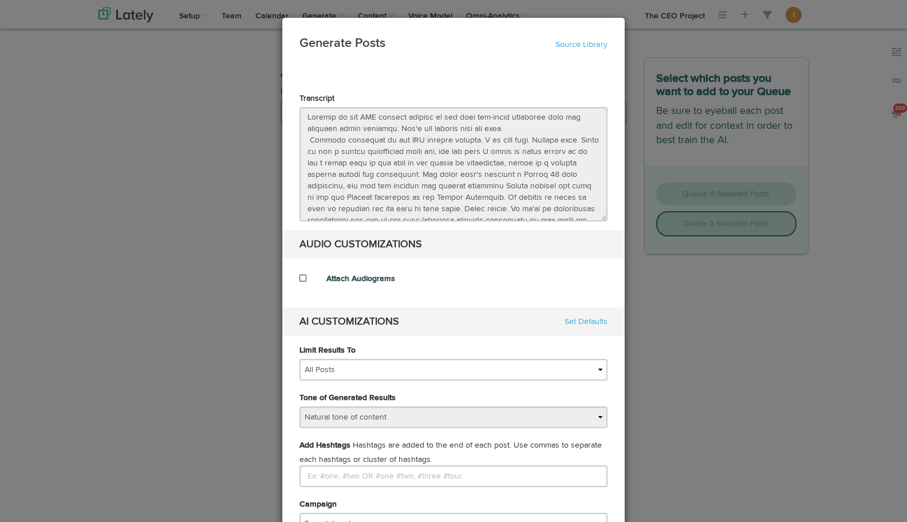
select select "natural"
click at [573, 45] on link "Source Library" at bounding box center [582, 45] width 52 height 8
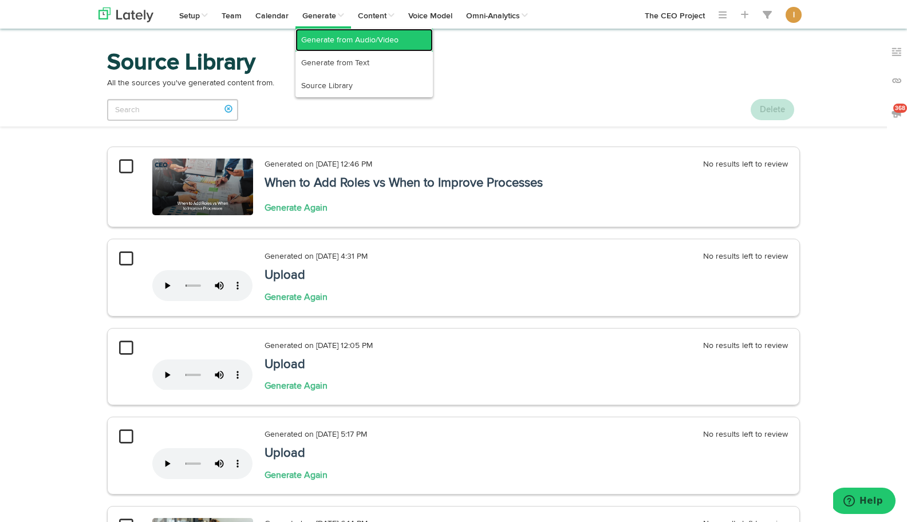
click at [325, 48] on link "Generate from Audio/Video" at bounding box center [364, 40] width 137 height 23
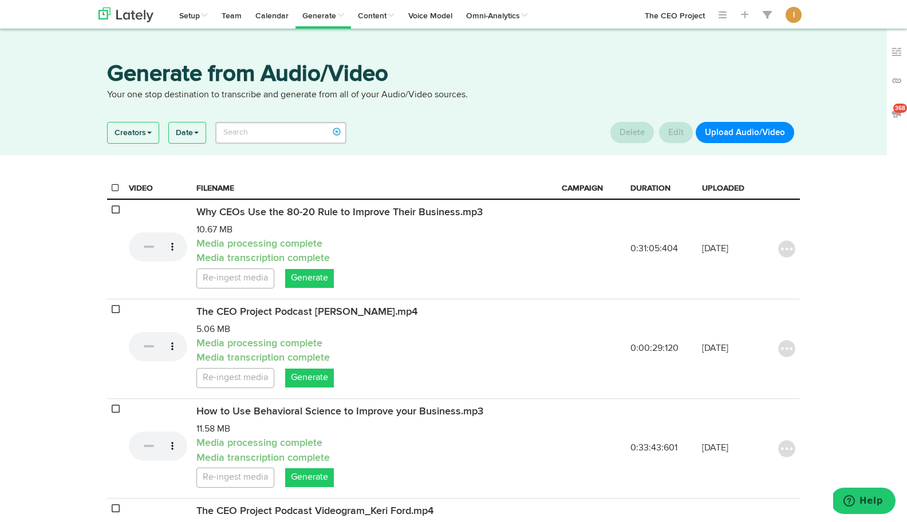
click at [738, 137] on button "Upload Audio/Video" at bounding box center [745, 132] width 99 height 21
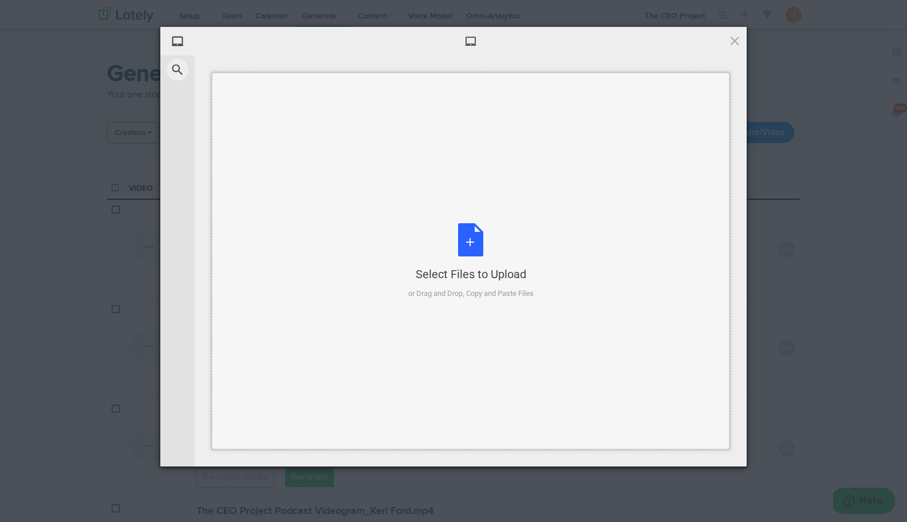
click at [468, 245] on div "Select Files to Upload or Drag and Drop, Copy and Paste Files" at bounding box center [470, 261] width 125 height 76
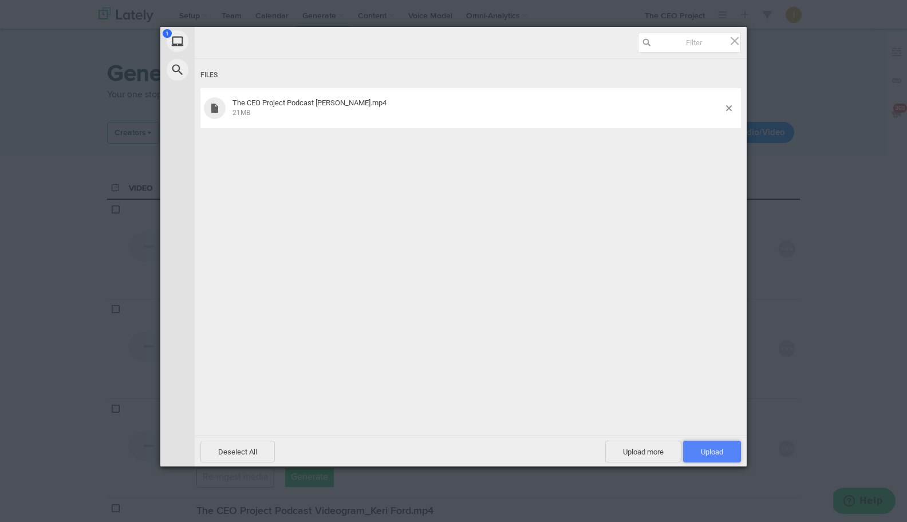
click at [713, 450] on span "Upload 1" at bounding box center [712, 452] width 22 height 9
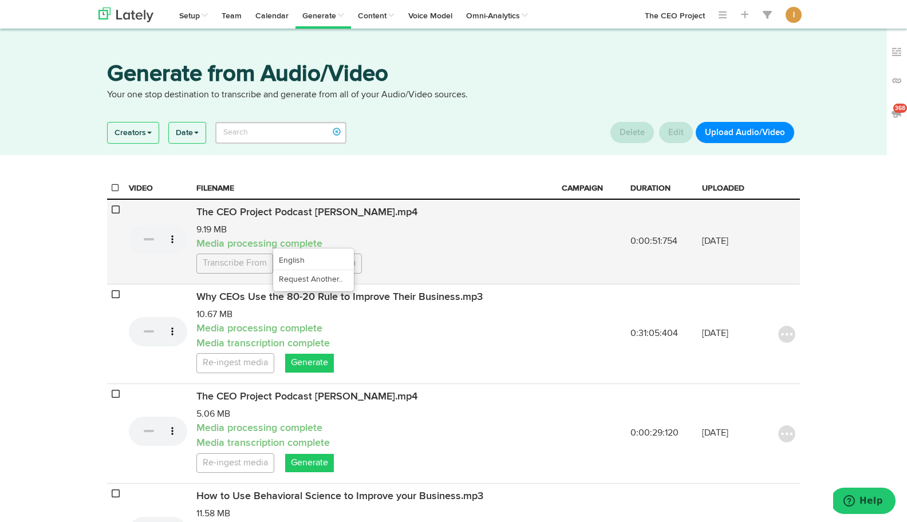
click at [254, 274] on link "Transcribe From" at bounding box center [234, 264] width 77 height 20
click at [315, 270] on link "English" at bounding box center [313, 260] width 81 height 18
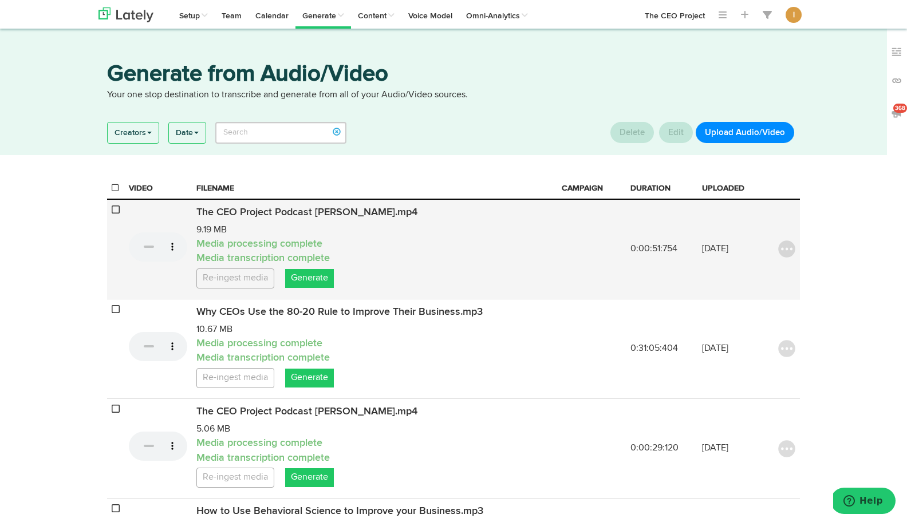
click at [316, 277] on ul "Re-ingest media Generate" at bounding box center [374, 277] width 356 height 22
click at [317, 288] on link "Generate" at bounding box center [309, 278] width 49 height 19
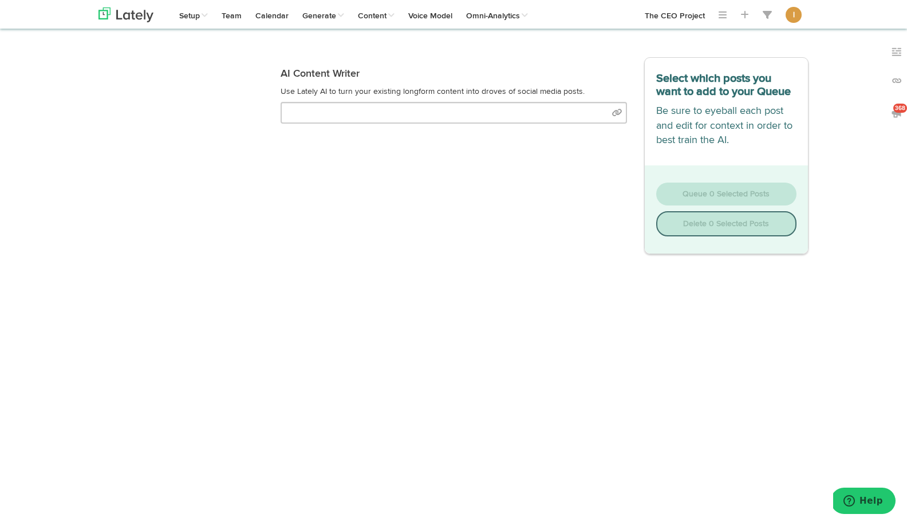
select select "natural"
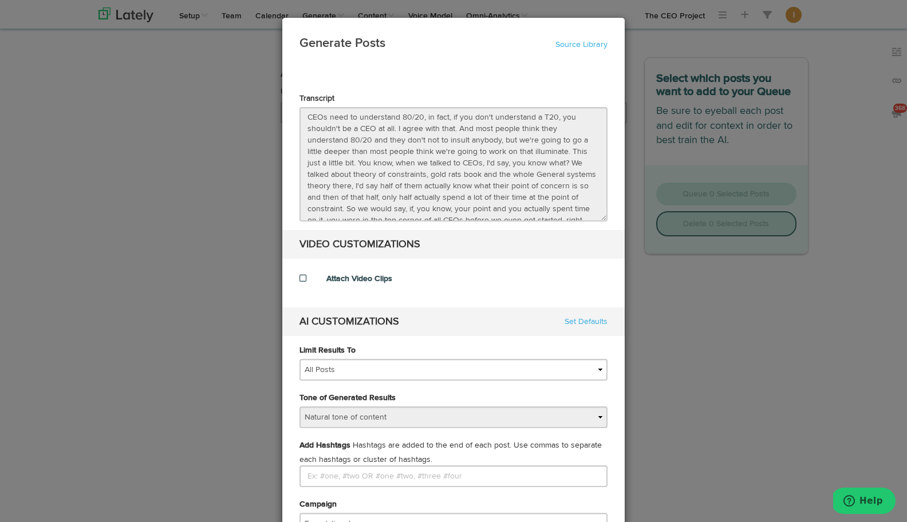
click at [302, 279] on span at bounding box center [303, 278] width 7 height 8
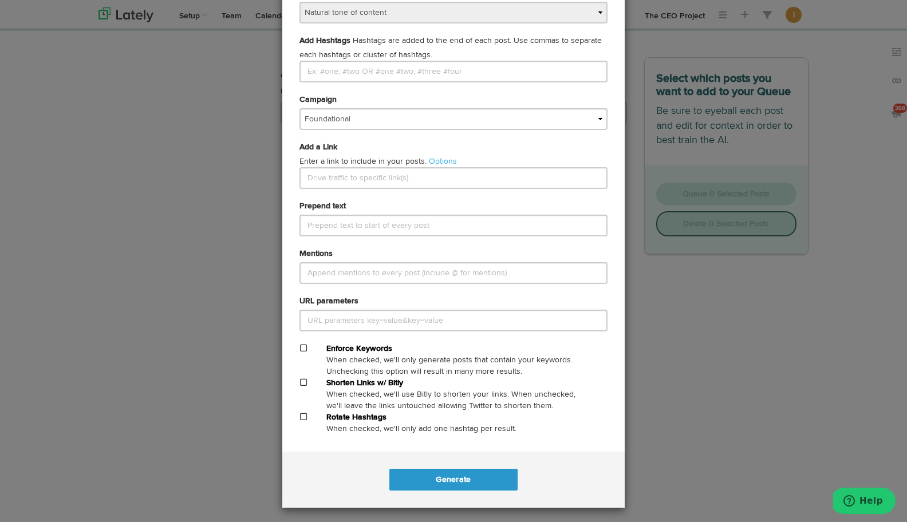
scroll to position [483, 0]
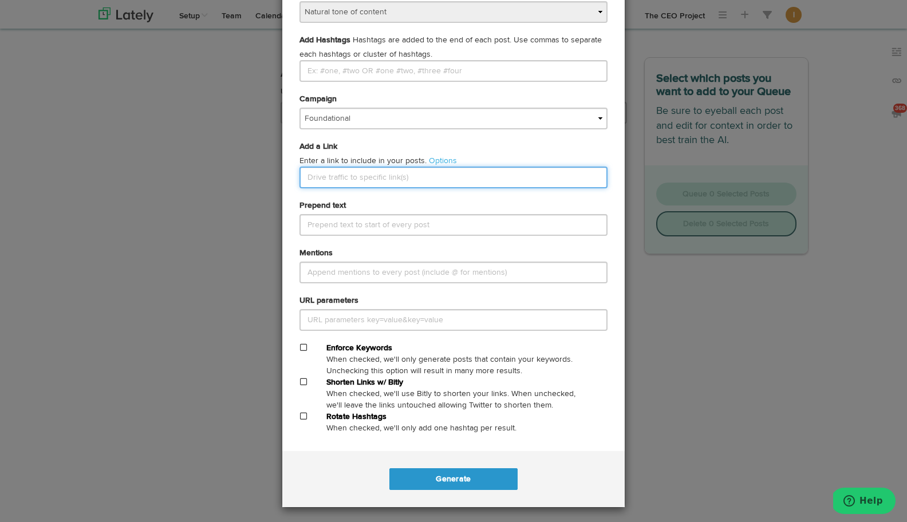
click at [343, 186] on input "text" at bounding box center [454, 178] width 308 height 22
paste input "why-smart-ceos-use-the-80-20-rule-to-improve-their-business"
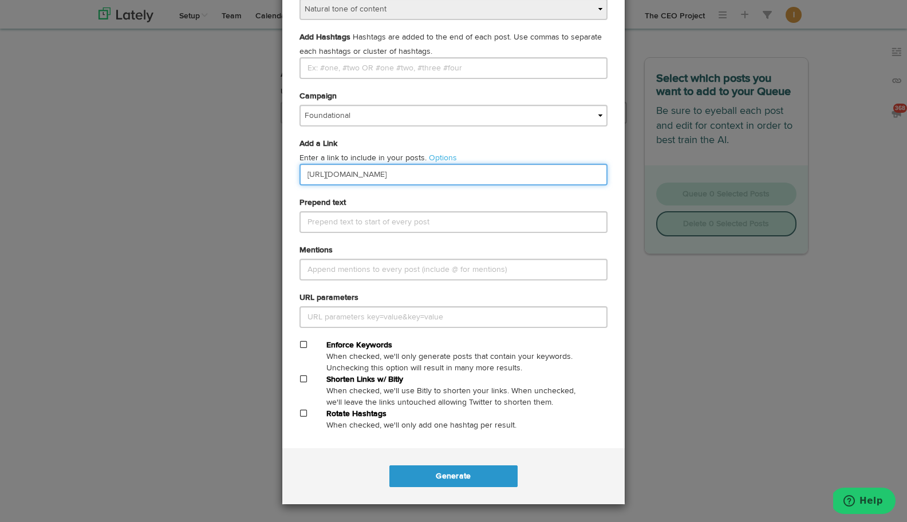
type input "[URL][DOMAIN_NAME]"
click at [306, 380] on span at bounding box center [303, 379] width 7 height 8
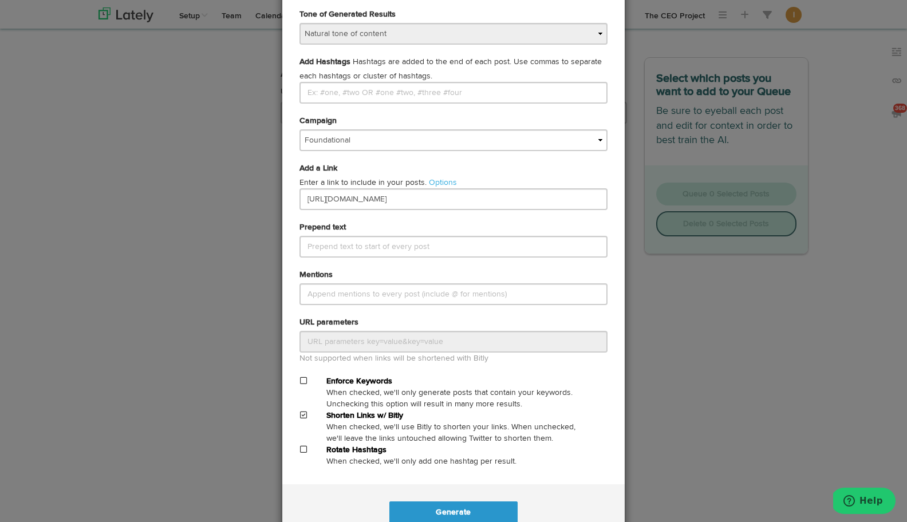
scroll to position [497, 0]
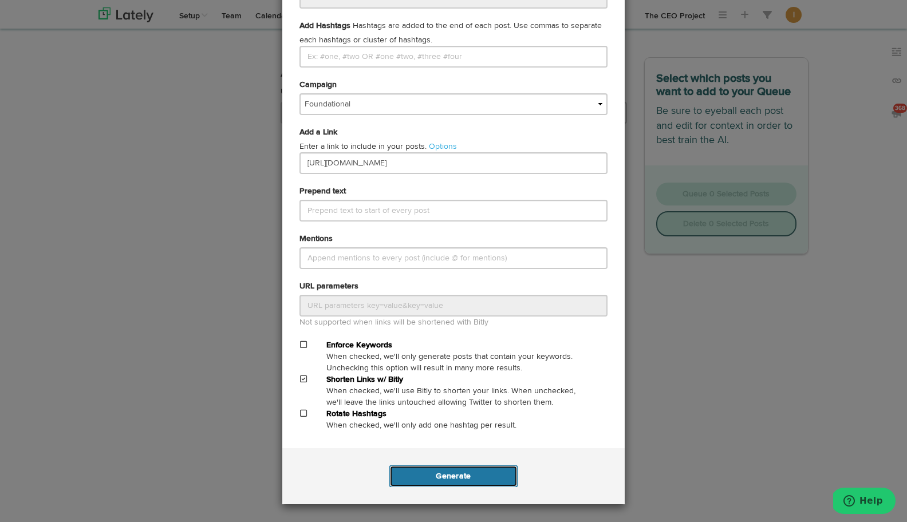
click at [443, 482] on button "Generate" at bounding box center [454, 477] width 128 height 22
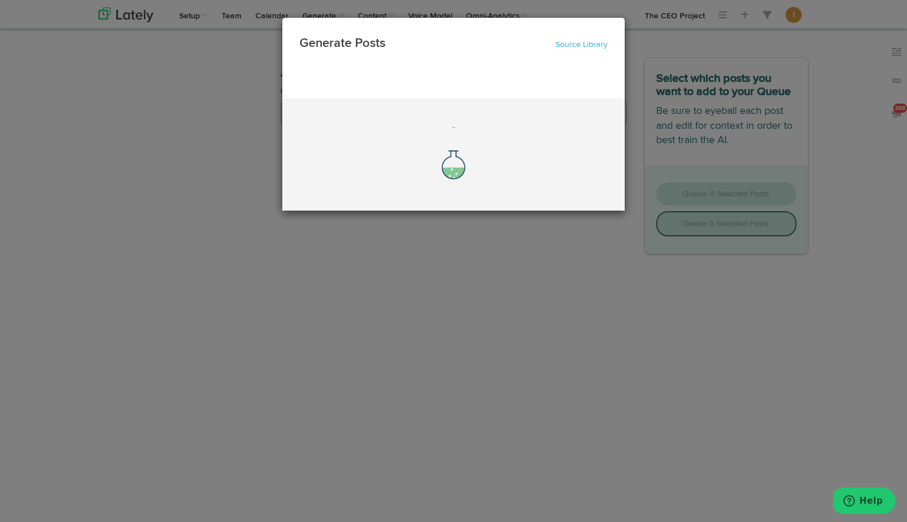
scroll to position [0, 0]
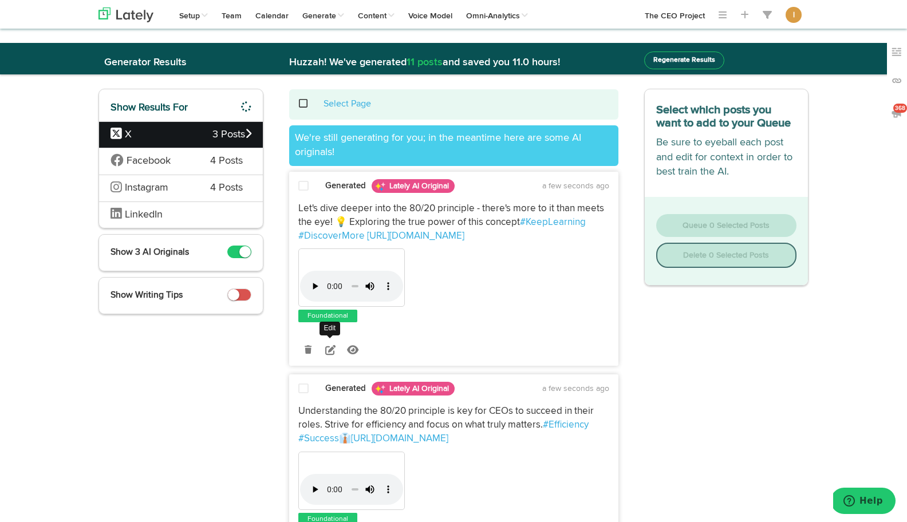
click at [330, 348] on icon at bounding box center [330, 350] width 10 height 10
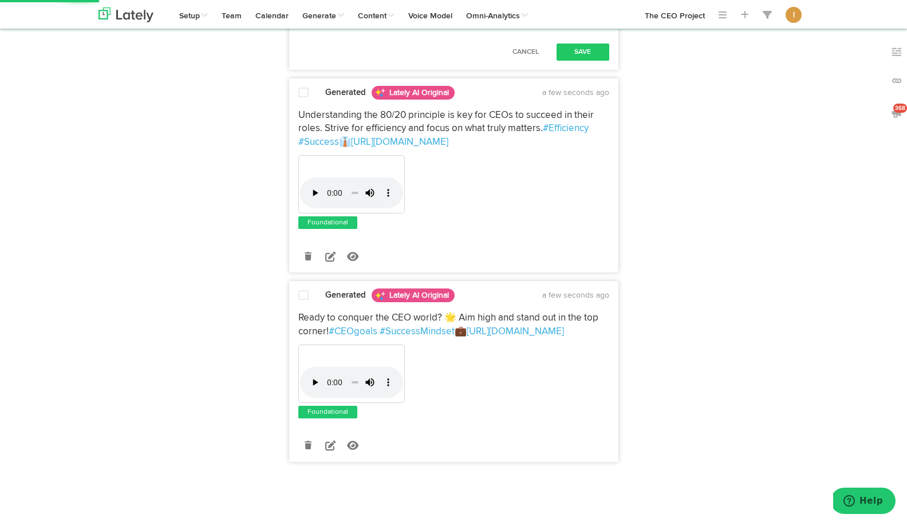
scroll to position [638, 0]
click at [536, 61] on button "Cancel" at bounding box center [526, 52] width 50 height 17
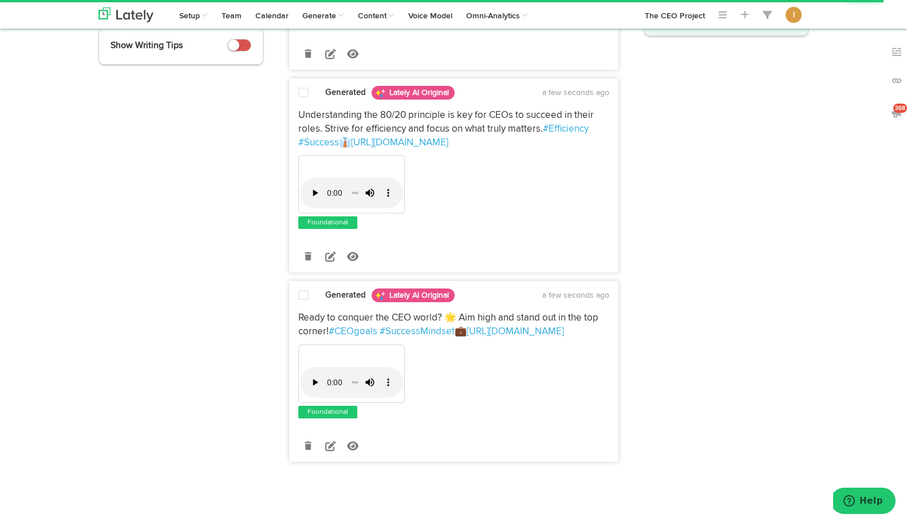
scroll to position [250, 0]
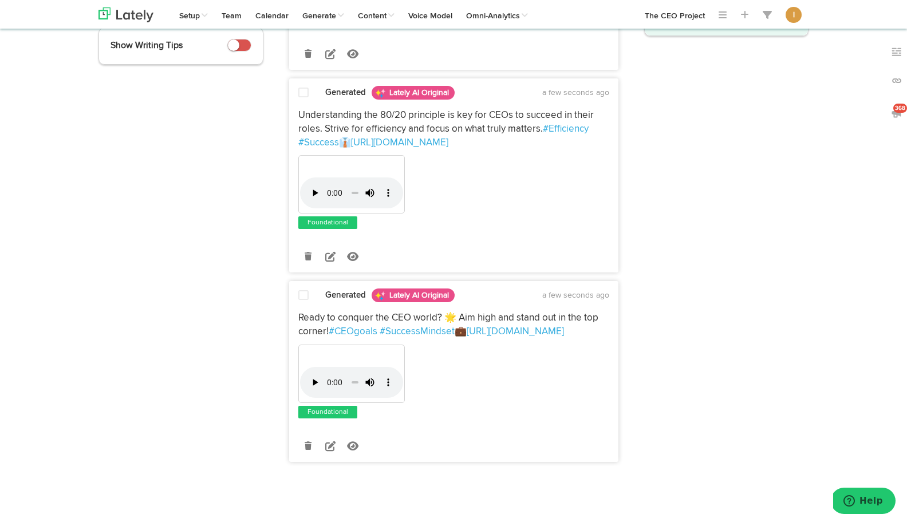
click at [303, 92] on span at bounding box center [303, 92] width 10 height 11
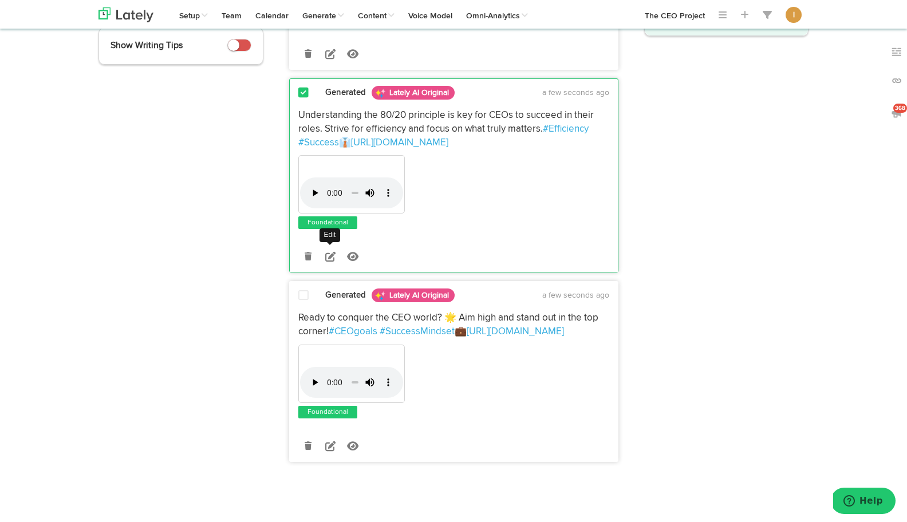
click at [331, 257] on icon at bounding box center [330, 256] width 10 height 10
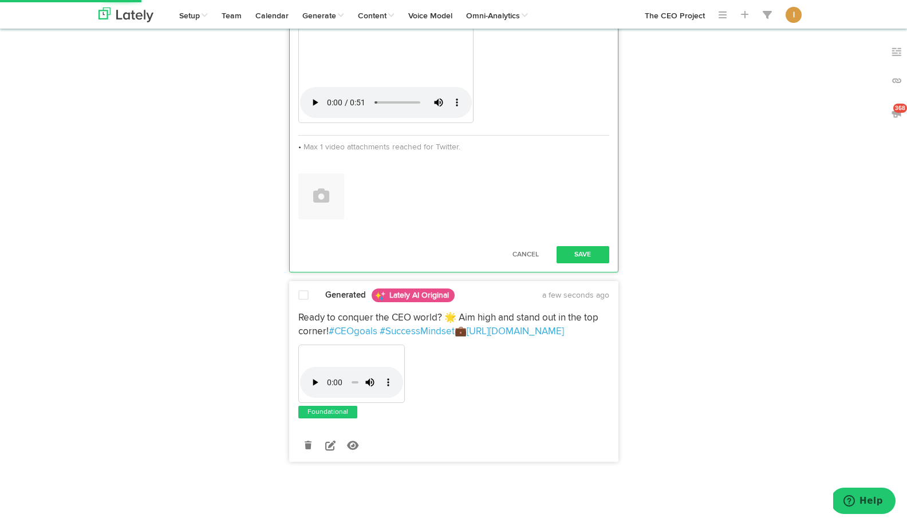
scroll to position [919, 0]
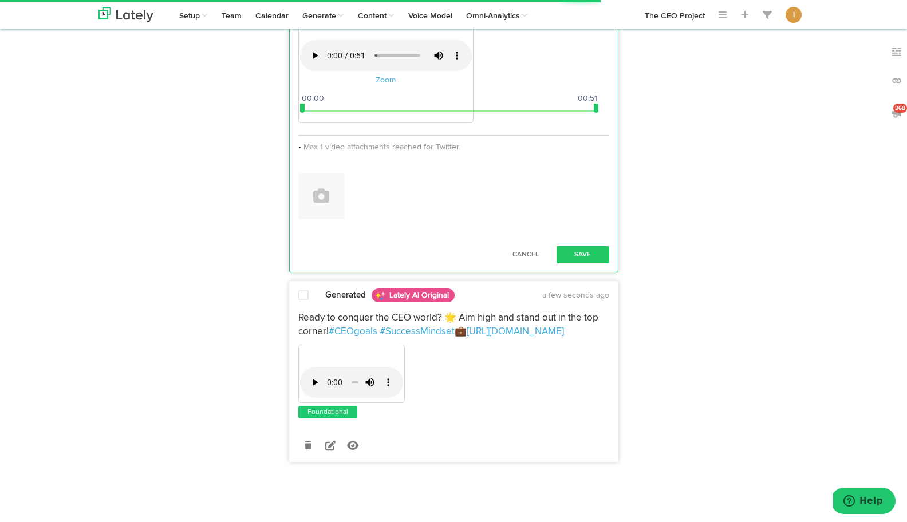
drag, startPoint x: 394, startPoint y: 159, endPoint x: 617, endPoint y: 176, distance: 223.5
click at [617, 176] on div "Your browser does not support HTML5 video. Zoom 00:00 00:51 00:00 00:51 Max 1 v…" at bounding box center [454, 92] width 328 height 256
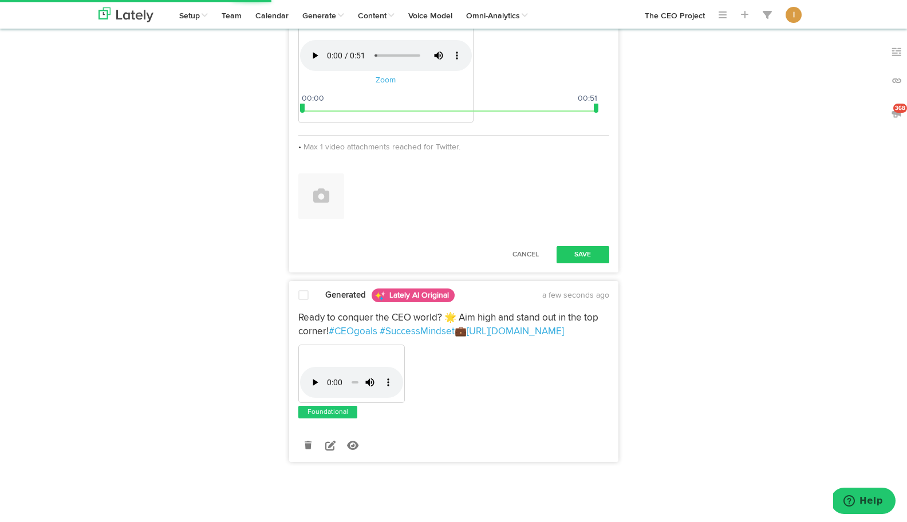
scroll to position [718, 0]
click at [576, 264] on button "Save" at bounding box center [583, 254] width 53 height 17
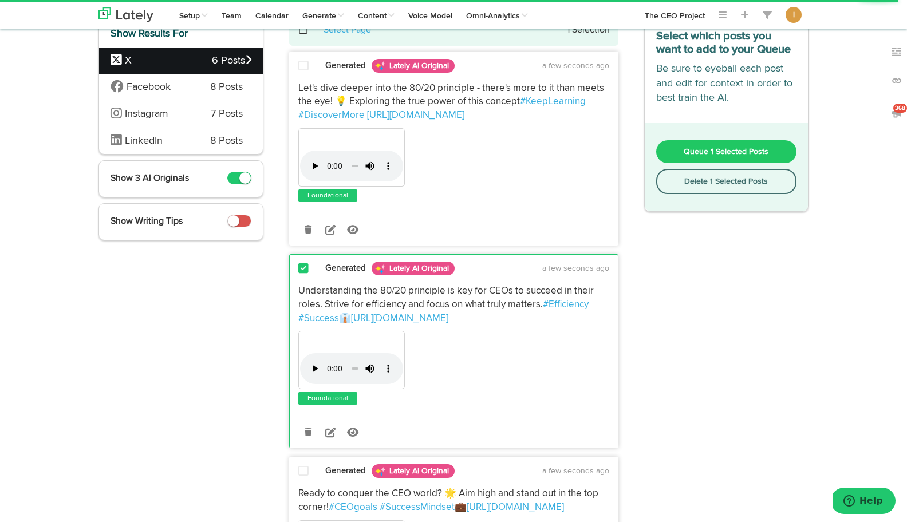
scroll to position [57, 0]
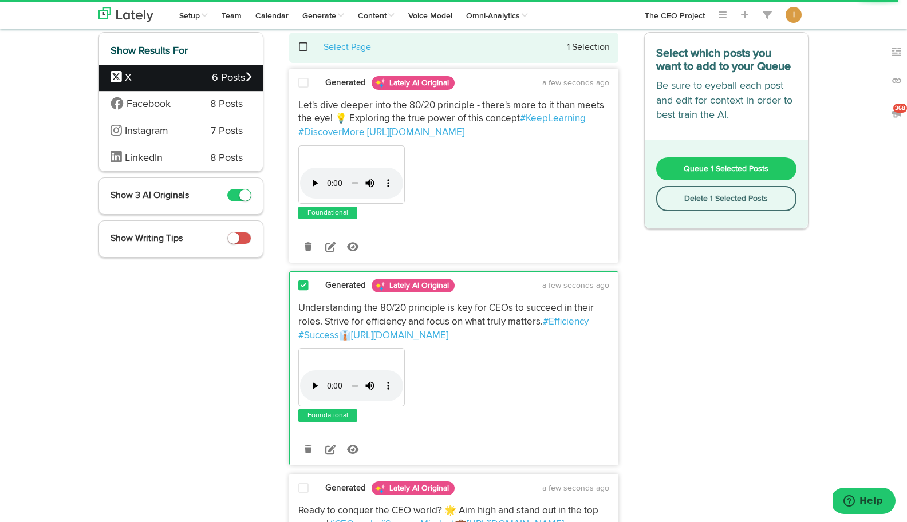
click at [718, 167] on span "Queue 1 Selected Posts" at bounding box center [726, 169] width 85 height 8
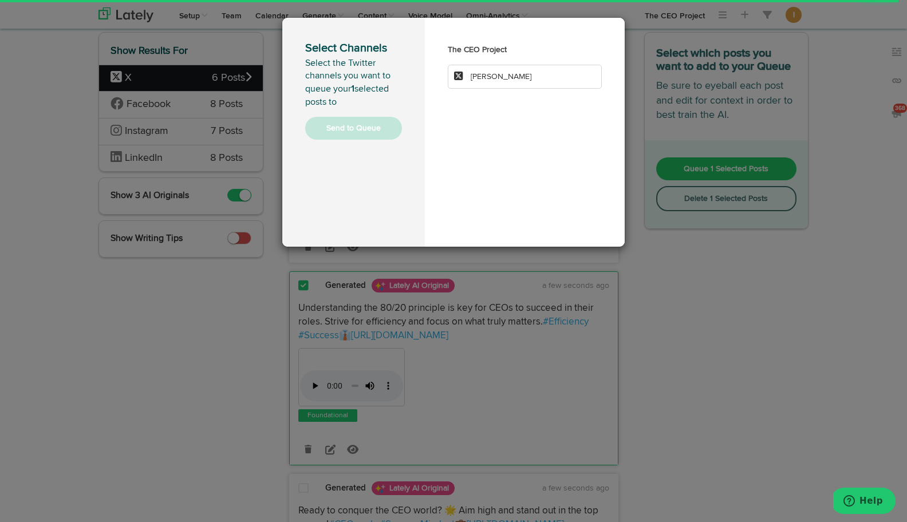
click at [519, 85] on li "[PERSON_NAME]" at bounding box center [525, 77] width 154 height 24
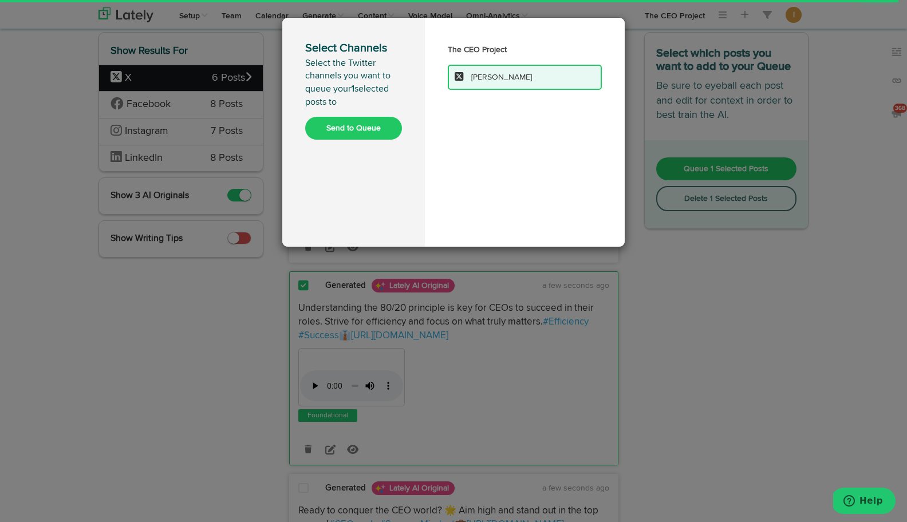
click at [355, 143] on div "Select Channels Select the Twitter channels you want to queue your 1 selected p…" at bounding box center [353, 132] width 143 height 229
click at [366, 128] on button "Send to Queue" at bounding box center [353, 128] width 97 height 23
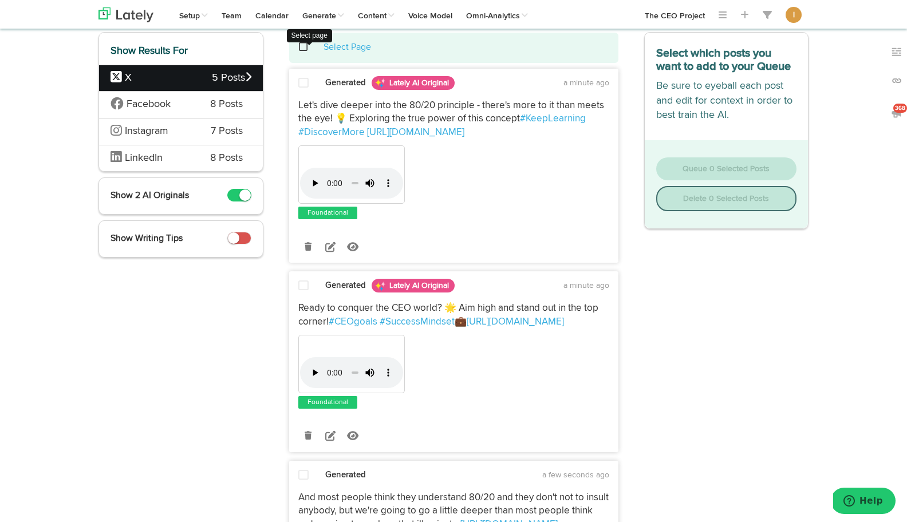
click at [301, 47] on span at bounding box center [309, 47] width 23 height 1
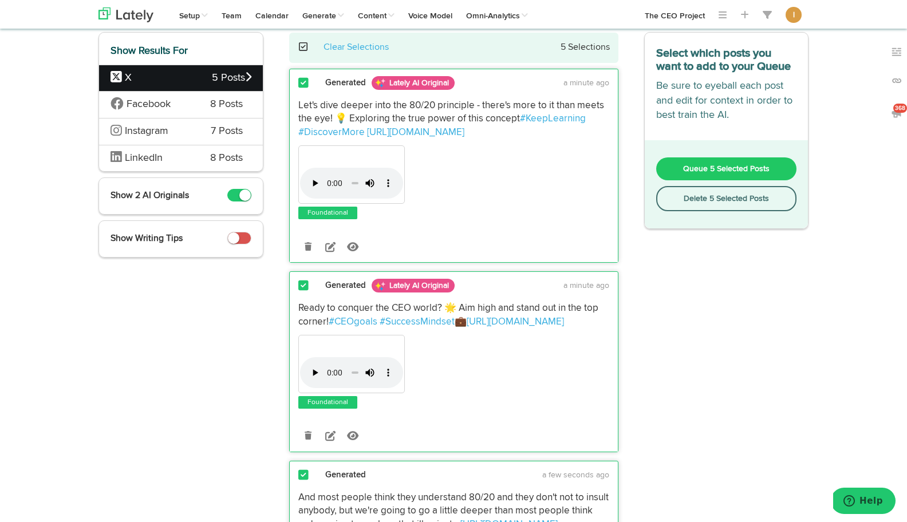
click at [695, 198] on button "Delete 5 Selected Posts" at bounding box center [727, 198] width 141 height 25
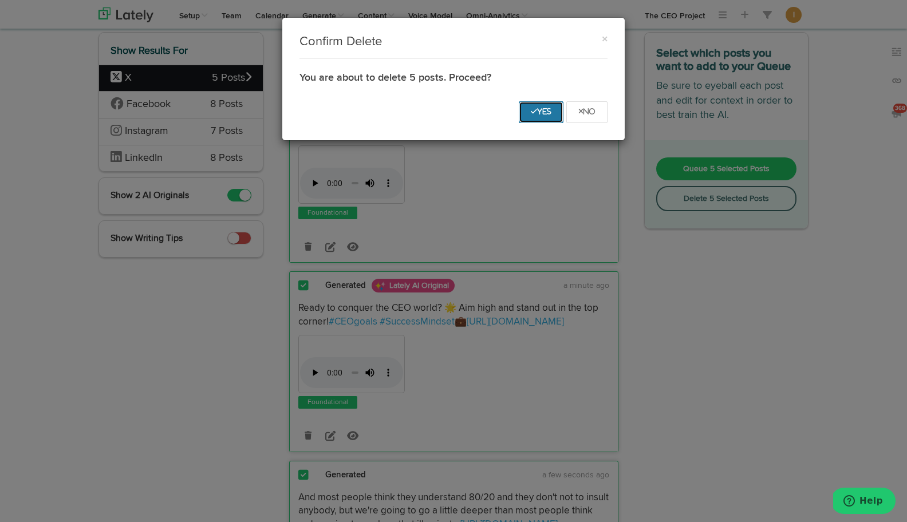
click at [544, 112] on icon "Yes" at bounding box center [541, 111] width 21 height 7
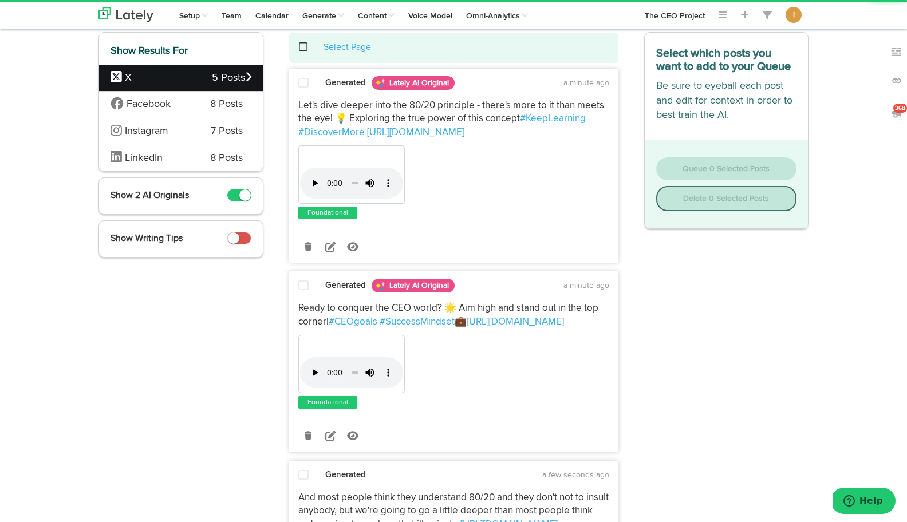
scroll to position [0, 0]
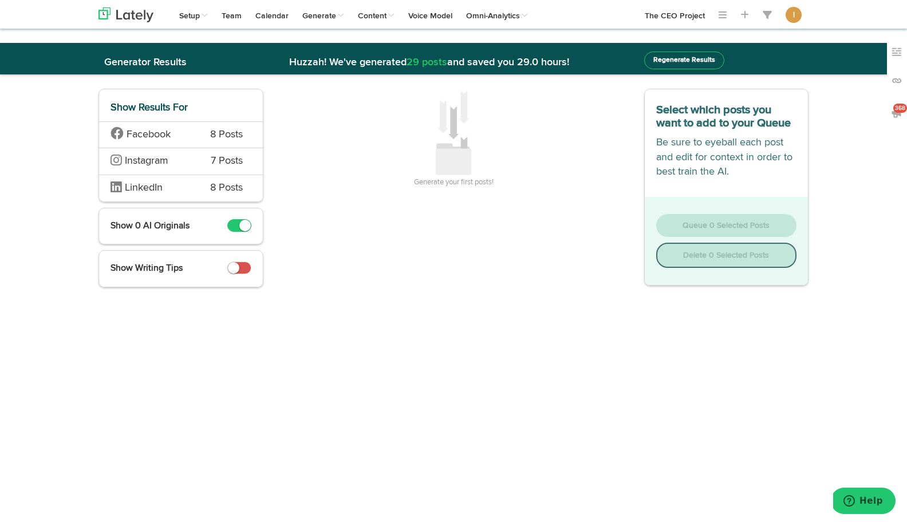
click at [186, 133] on span "Facebook" at bounding box center [152, 135] width 82 height 15
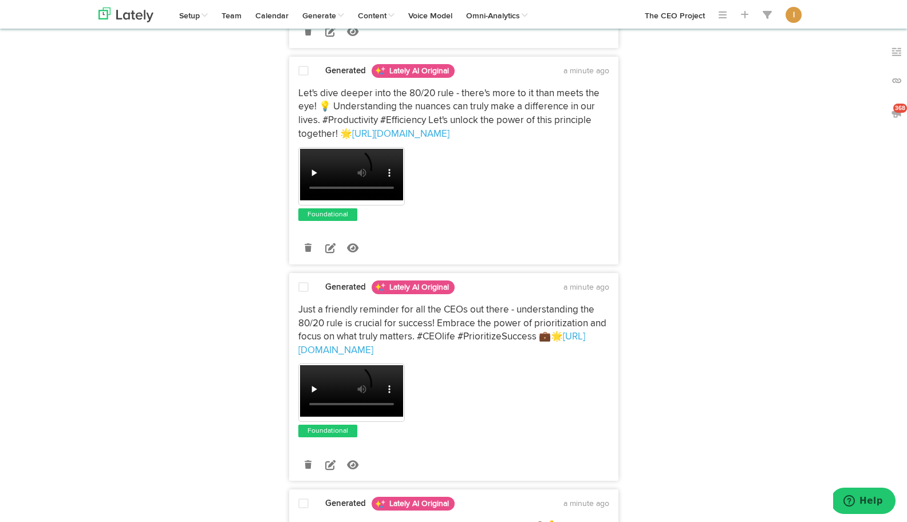
scroll to position [301, 0]
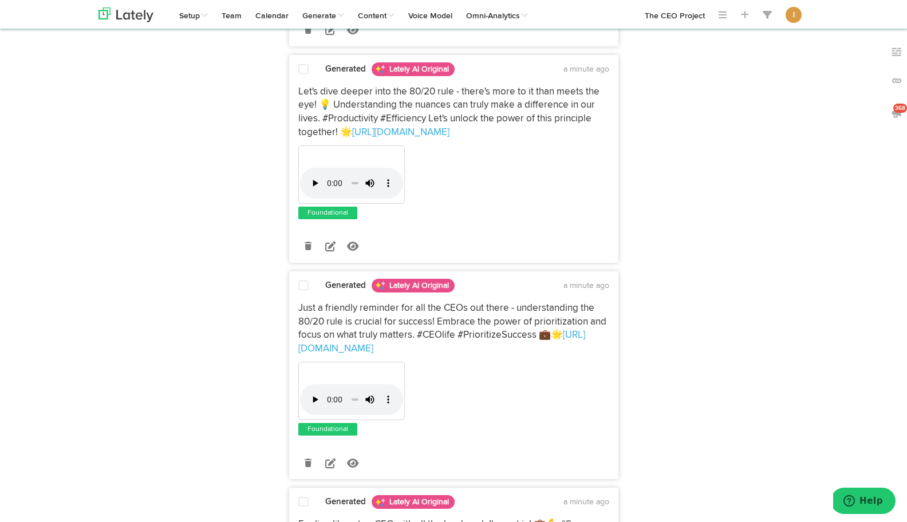
click at [305, 287] on span at bounding box center [303, 285] width 10 height 11
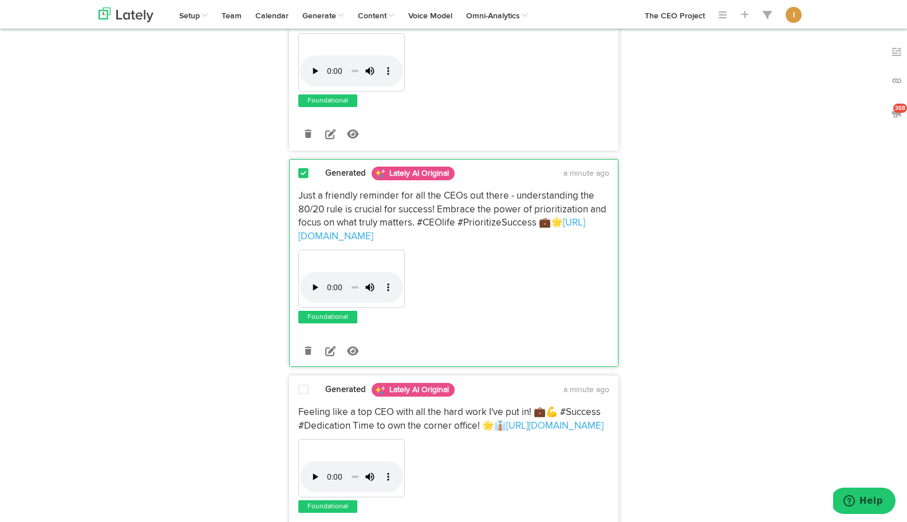
scroll to position [414, 0]
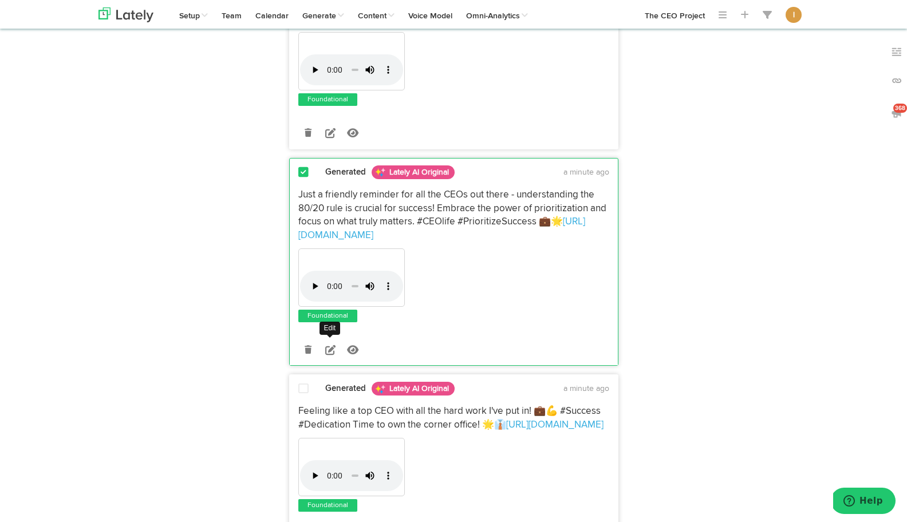
click at [330, 350] on icon at bounding box center [330, 350] width 10 height 10
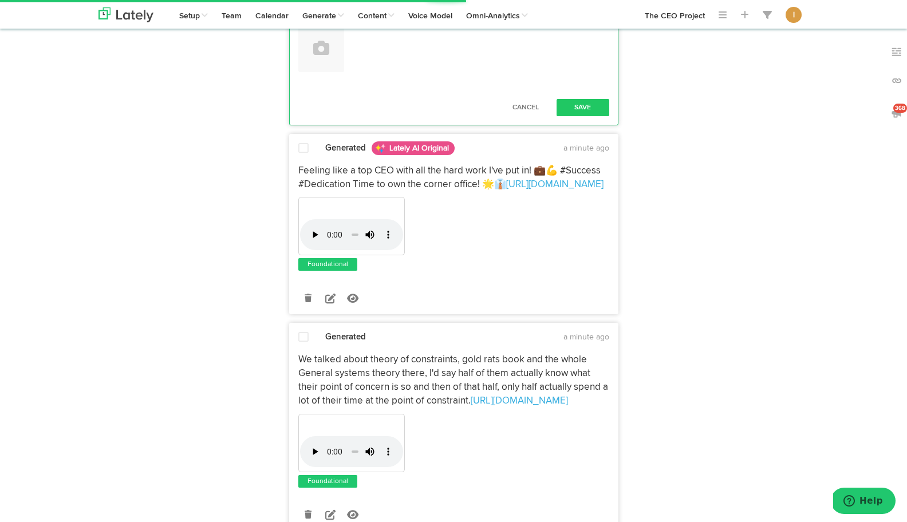
scroll to position [921, 0]
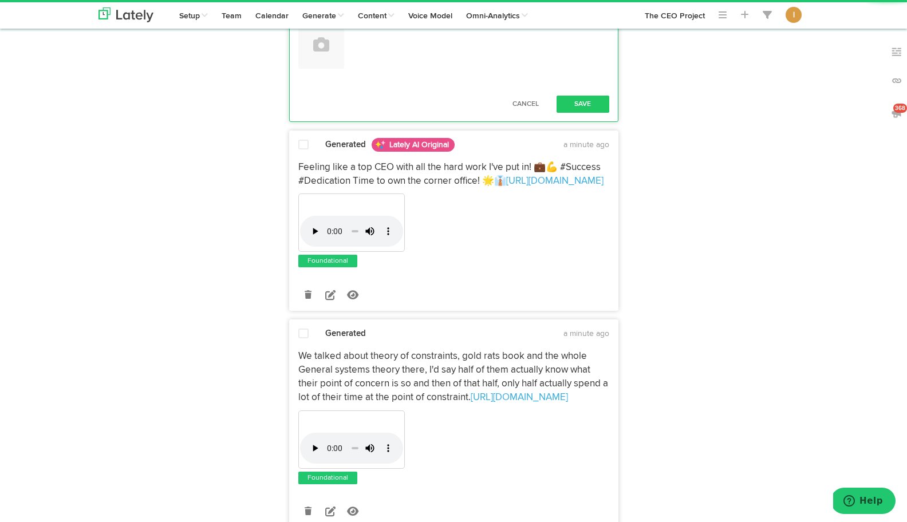
drag, startPoint x: 393, startPoint y: 400, endPoint x: 612, endPoint y: 413, distance: 219.8
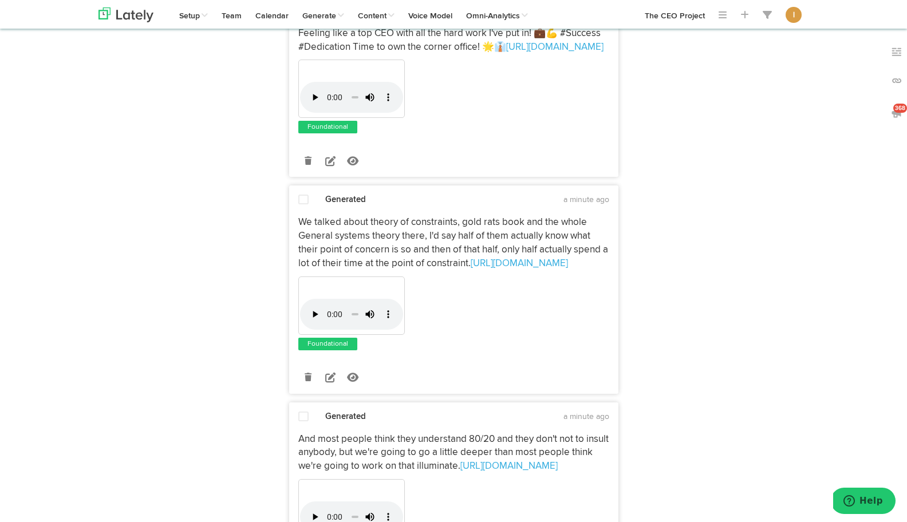
scroll to position [1086, 0]
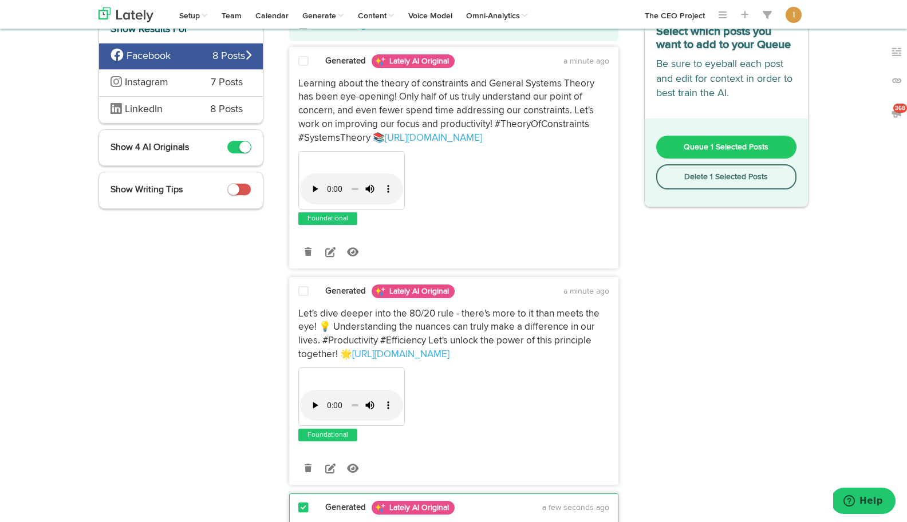
scroll to position [51, 0]
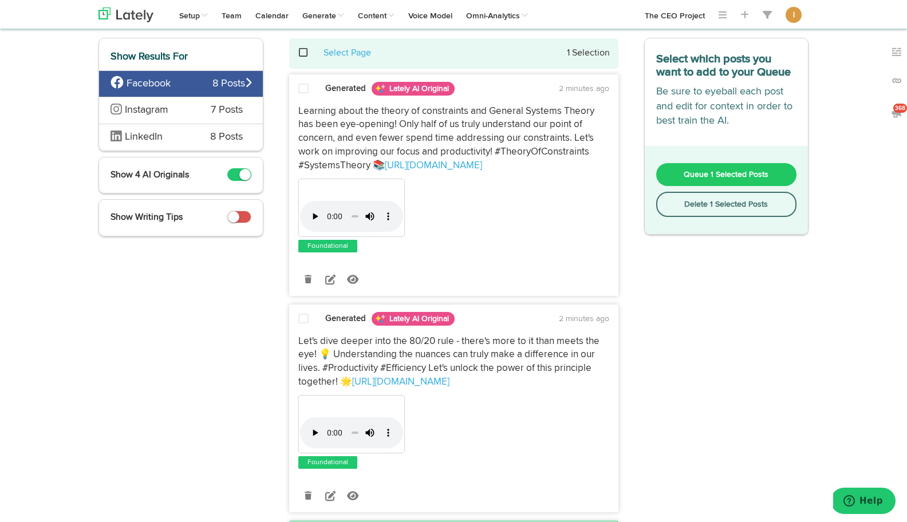
click at [708, 176] on span "Queue 1 Selected Posts" at bounding box center [726, 175] width 85 height 8
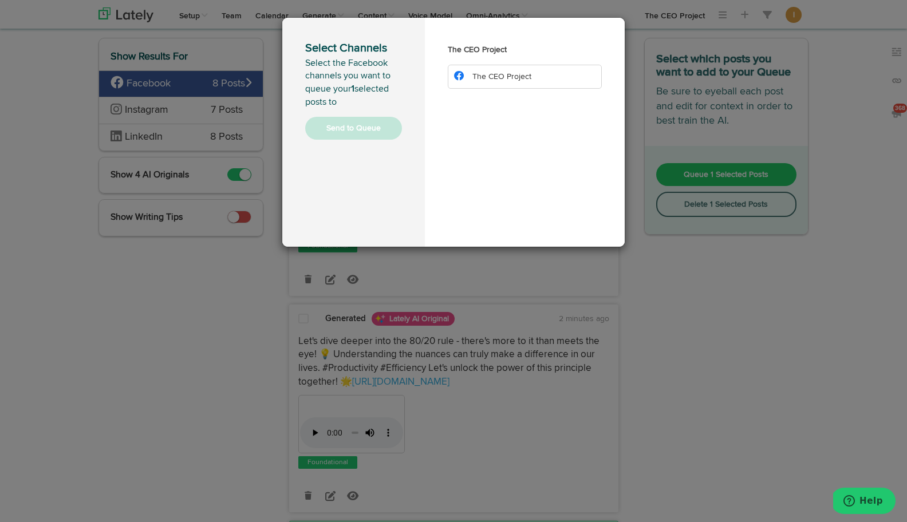
click at [529, 80] on span "The CEO Project" at bounding box center [502, 77] width 59 height 8
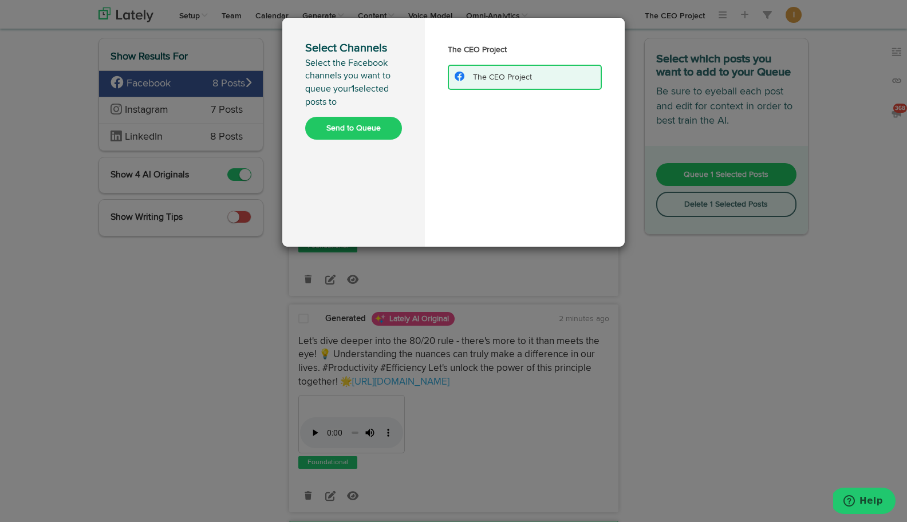
click at [357, 130] on button "Send to Queue" at bounding box center [353, 128] width 97 height 23
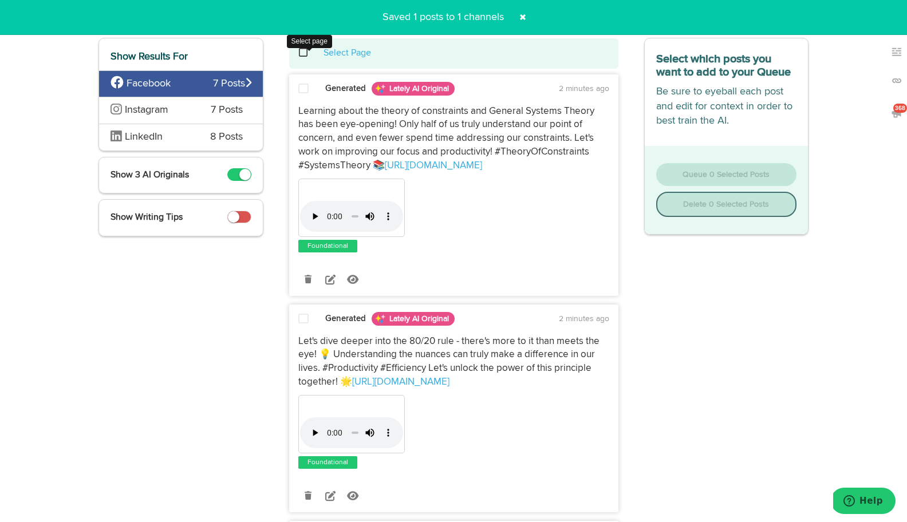
click at [302, 53] on span at bounding box center [309, 53] width 23 height 1
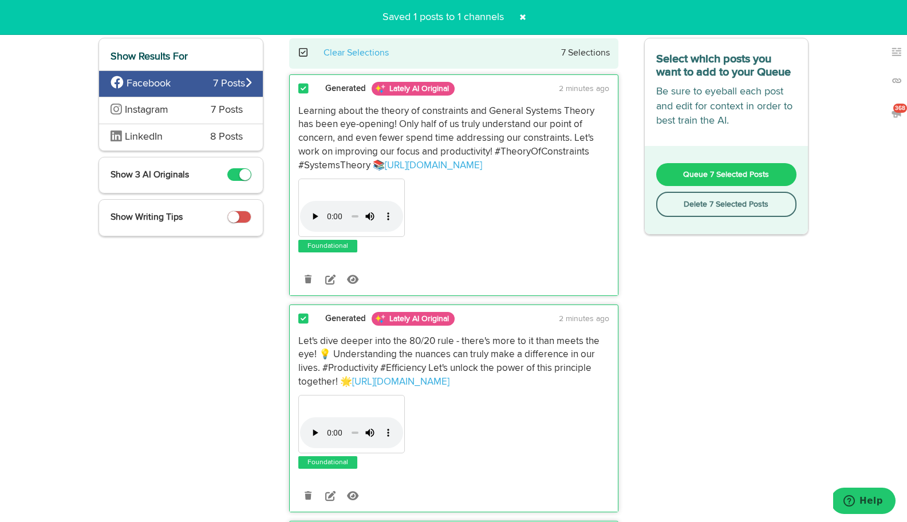
click at [675, 209] on button "Delete 7 Selected Posts" at bounding box center [727, 204] width 141 height 25
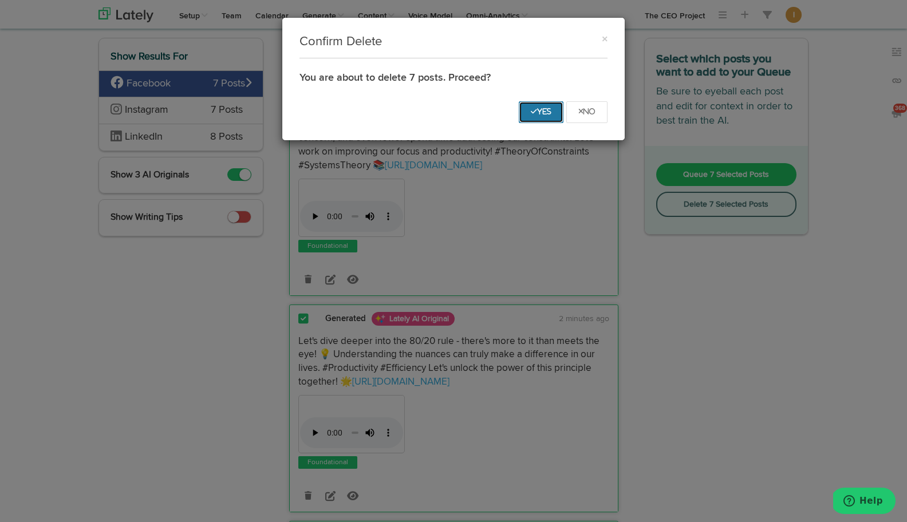
click at [535, 105] on button "Yes" at bounding box center [541, 112] width 45 height 22
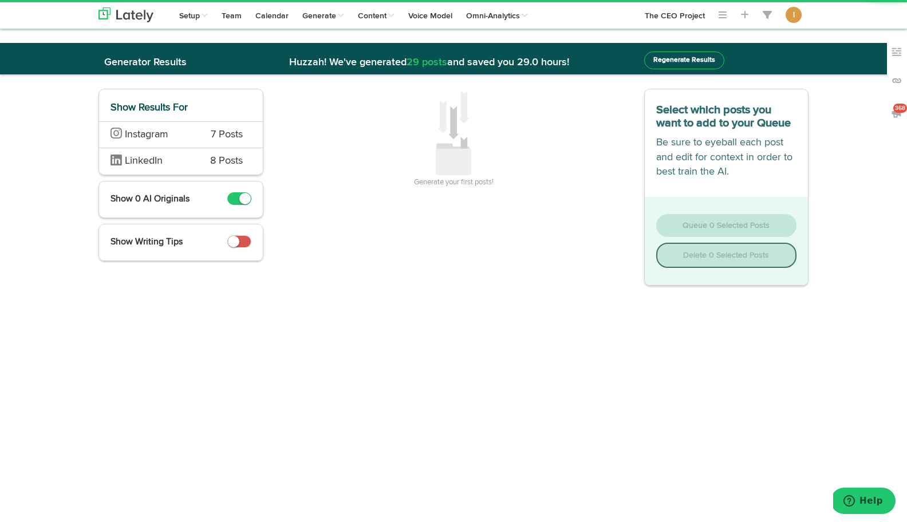
scroll to position [0, 0]
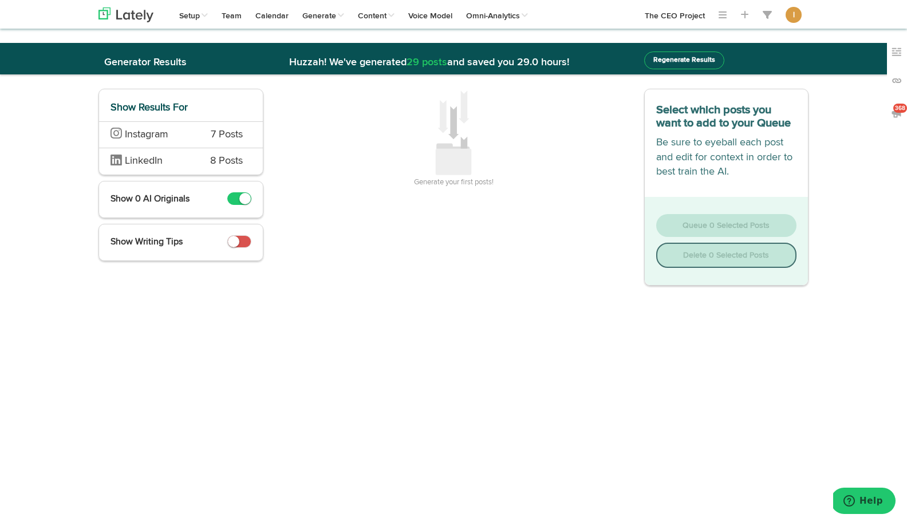
click at [211, 140] on span "7 Posts" at bounding box center [227, 135] width 32 height 15
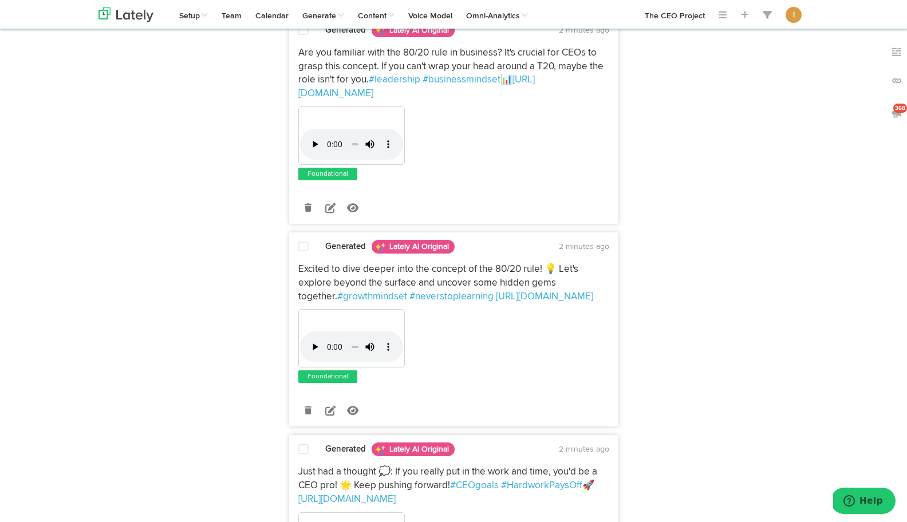
scroll to position [327, 0]
click at [329, 405] on icon at bounding box center [330, 410] width 10 height 10
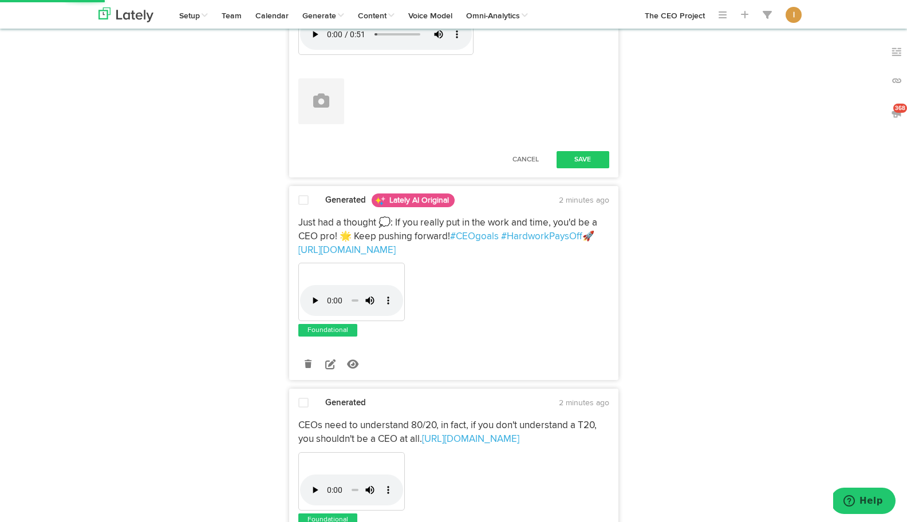
scroll to position [840, 0]
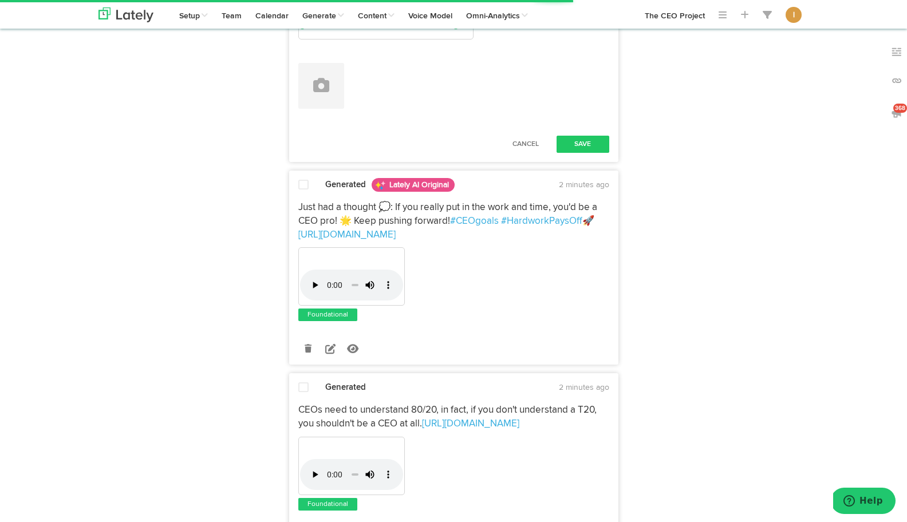
drag, startPoint x: 400, startPoint y: 454, endPoint x: 294, endPoint y: 455, distance: 106.0
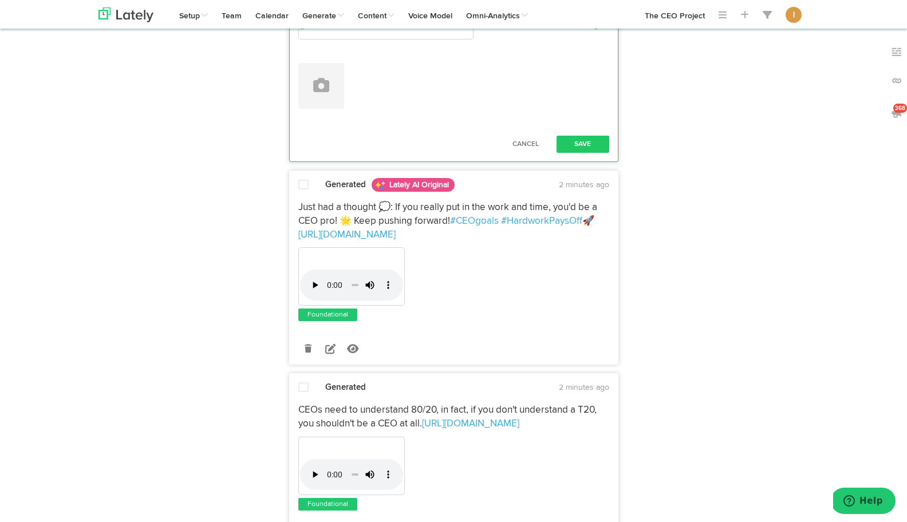
drag, startPoint x: 457, startPoint y: 456, endPoint x: 606, endPoint y: 457, distance: 149.0
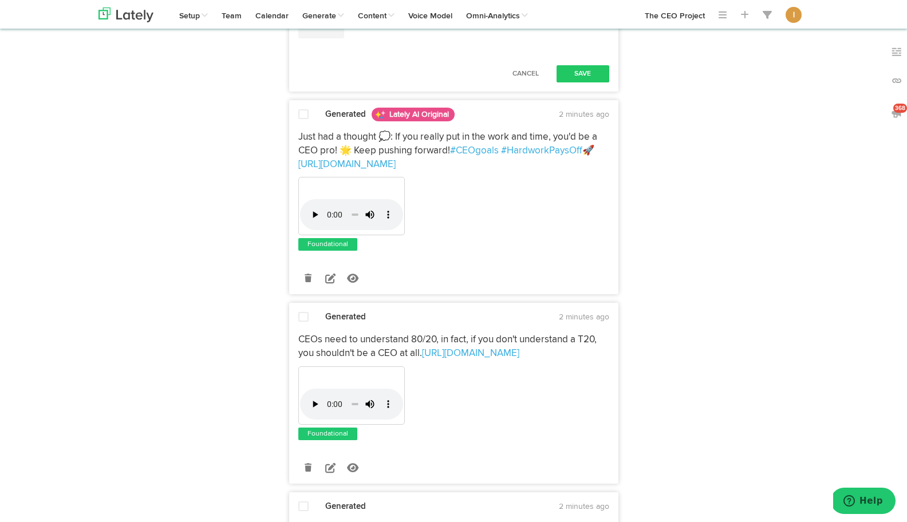
scroll to position [1008, 0]
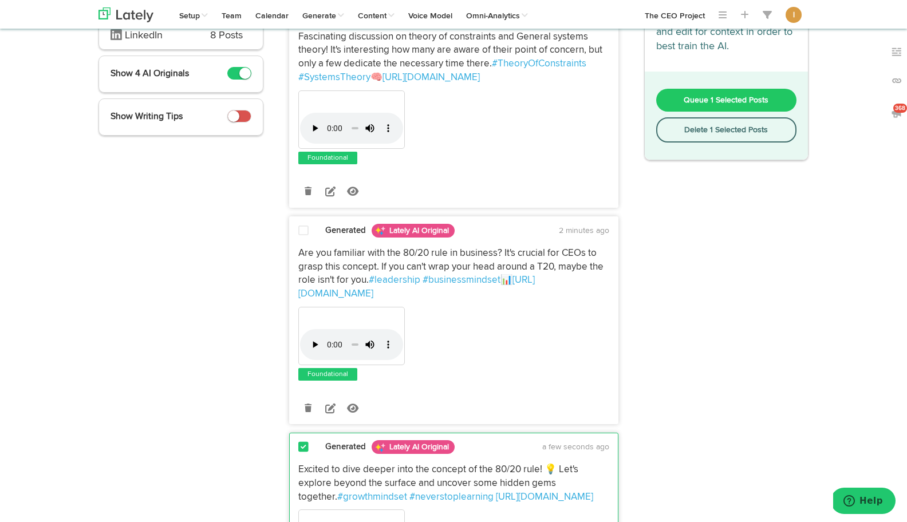
scroll to position [121, 0]
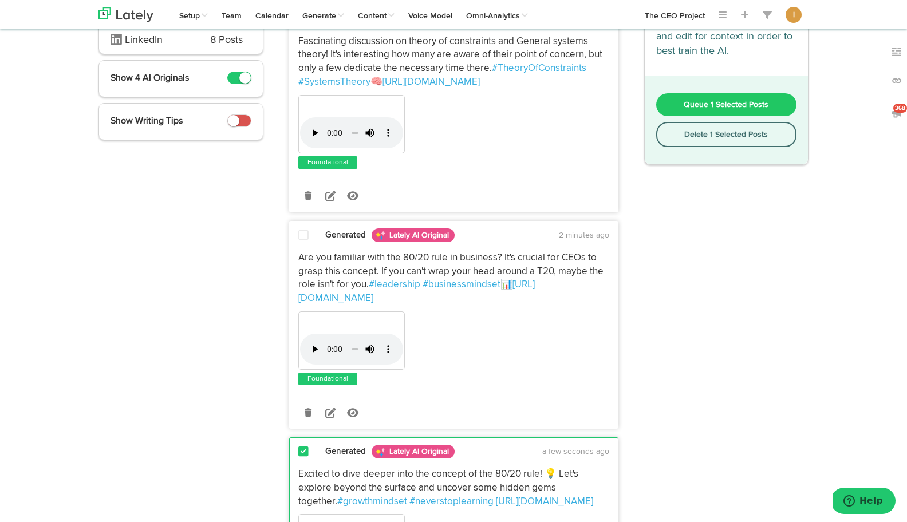
click at [707, 107] on span "Queue 1 Selected Posts" at bounding box center [726, 105] width 85 height 8
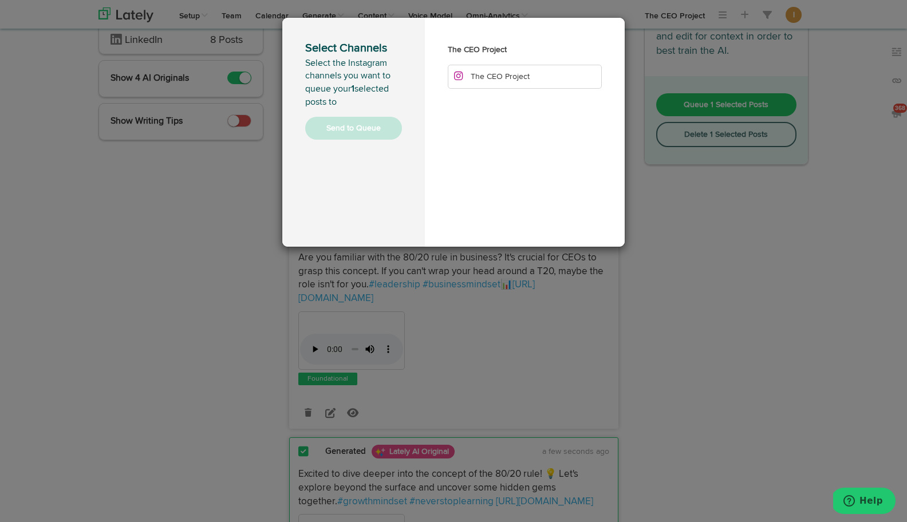
click at [505, 89] on div "The CEO Project The CEO Project" at bounding box center [525, 132] width 200 height 229
click at [505, 80] on span "The CEO Project" at bounding box center [500, 77] width 59 height 8
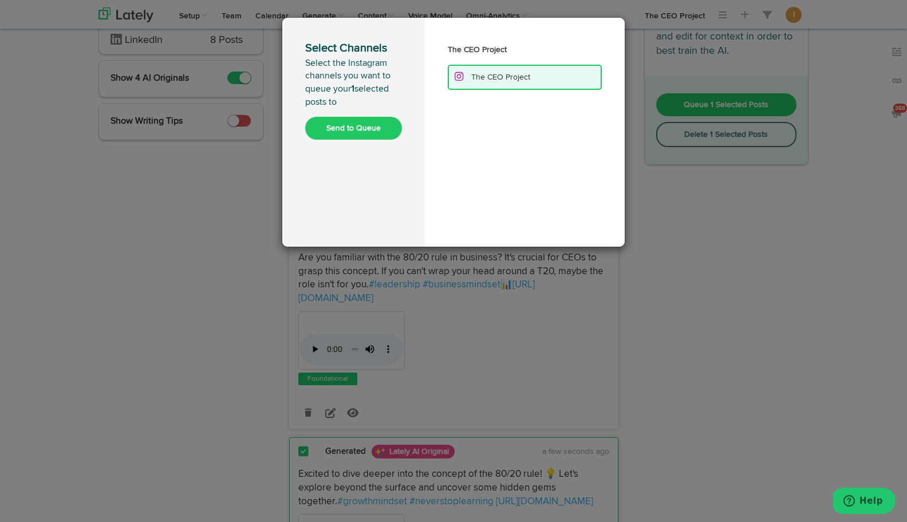
click at [372, 128] on button "Send to Queue" at bounding box center [353, 128] width 97 height 23
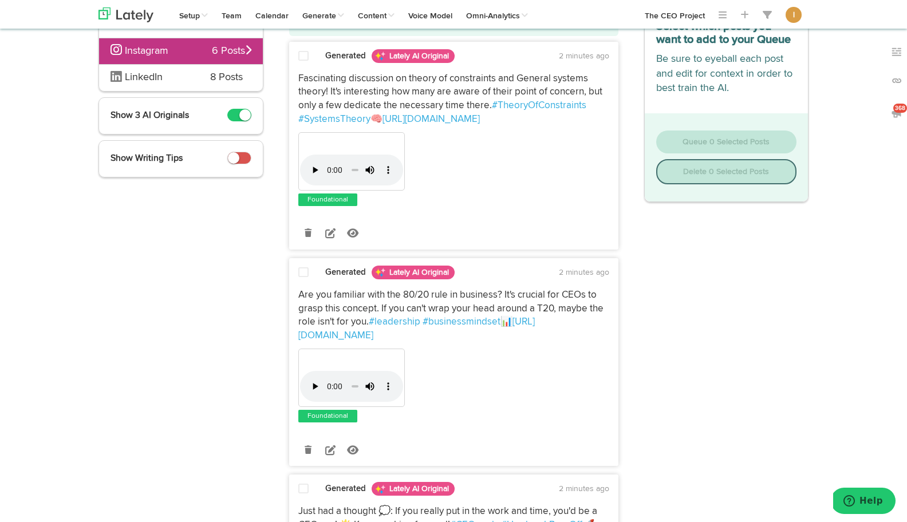
scroll to position [0, 0]
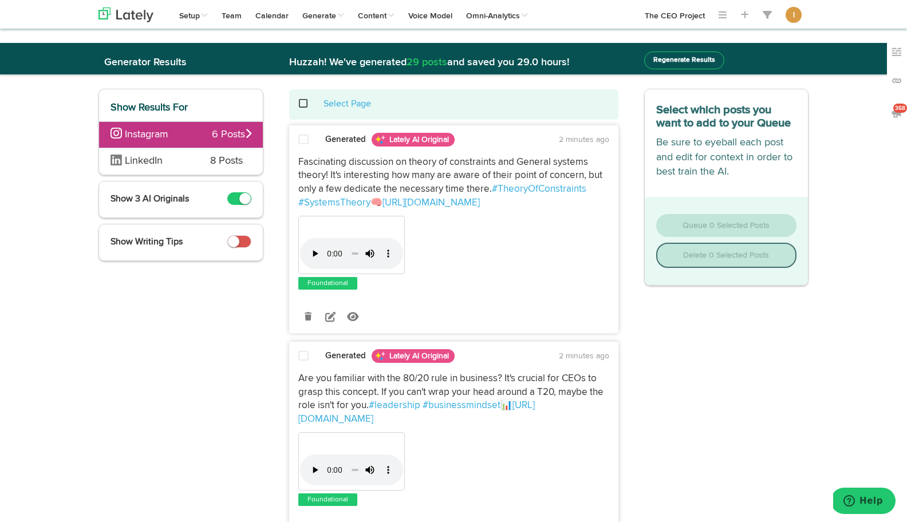
click at [301, 104] on span at bounding box center [309, 104] width 23 height 1
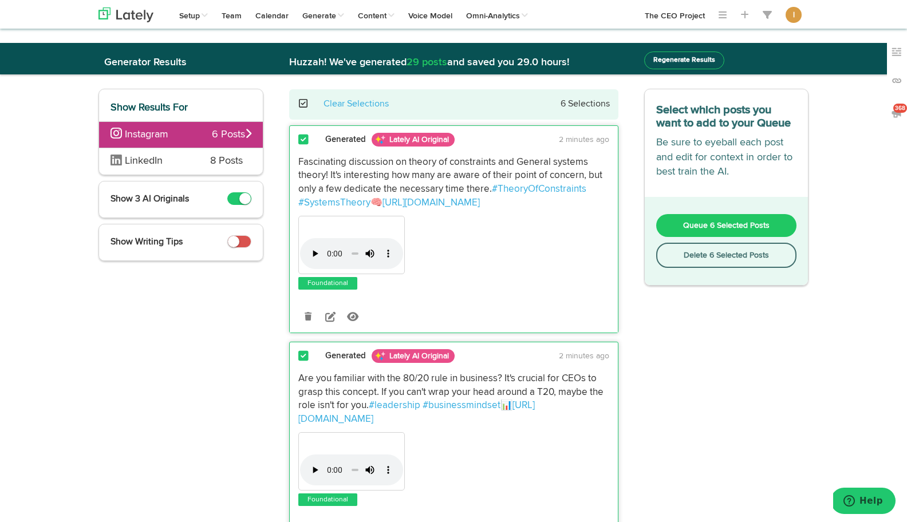
click at [709, 259] on button "Delete 6 Selected Posts" at bounding box center [727, 255] width 141 height 25
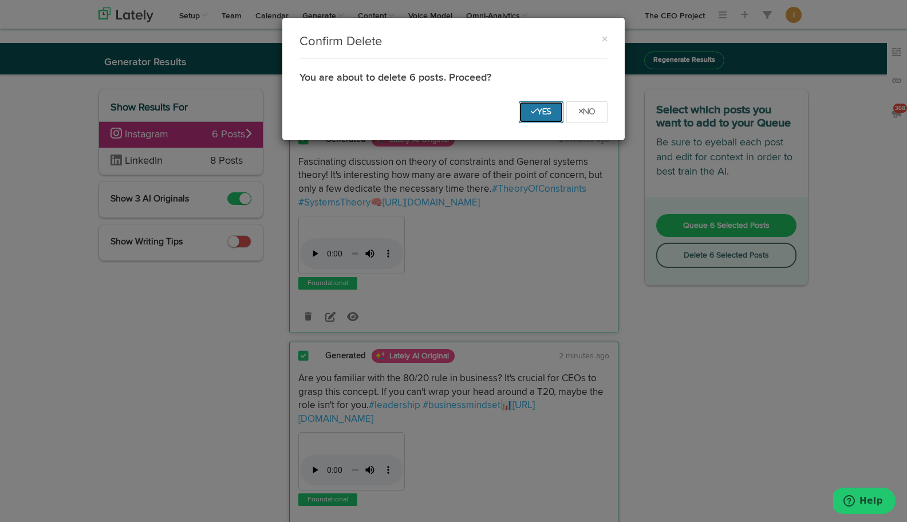
click at [543, 115] on icon "Yes" at bounding box center [541, 111] width 21 height 7
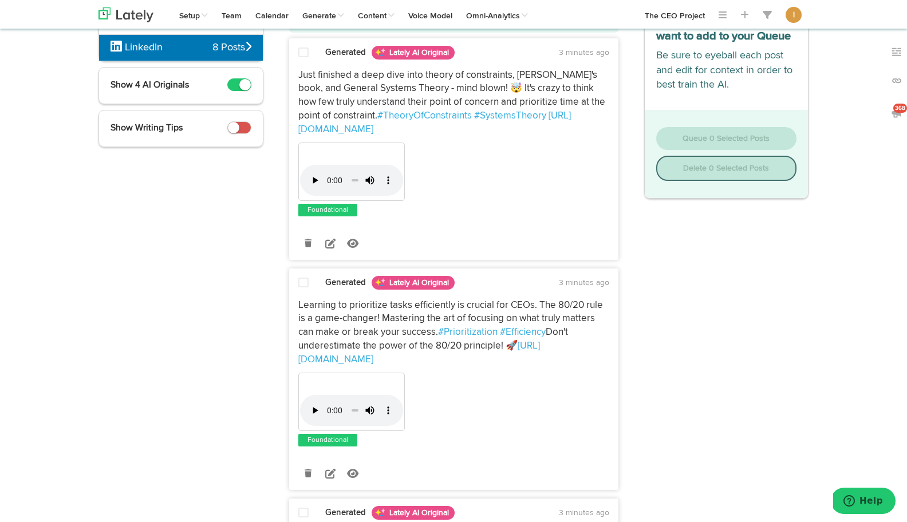
scroll to position [88, 0]
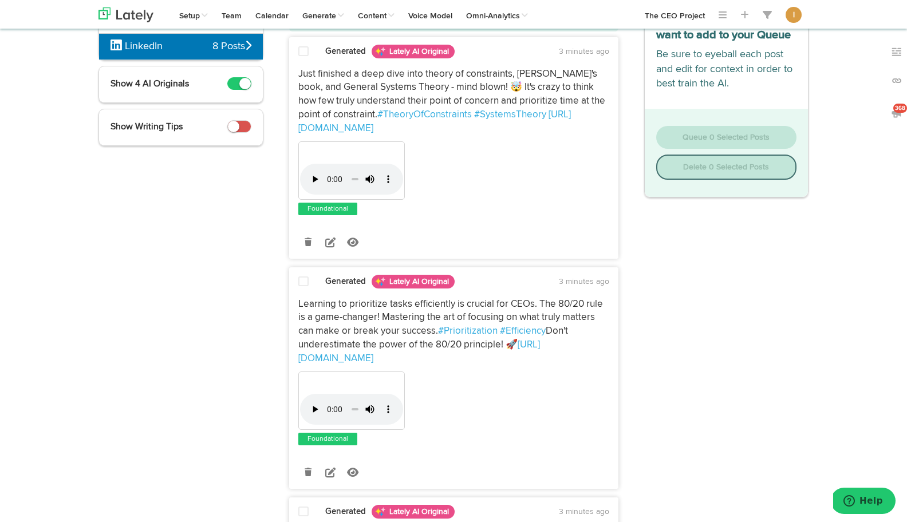
click at [305, 276] on span at bounding box center [303, 281] width 10 height 11
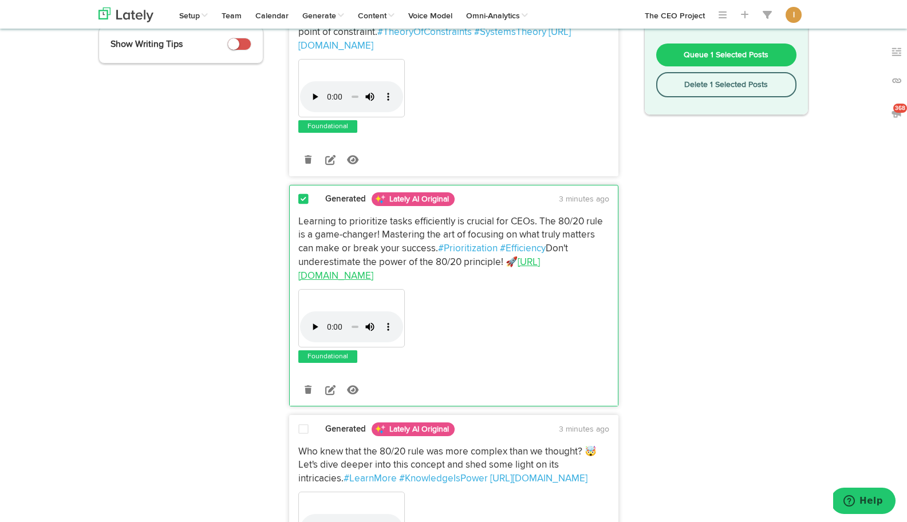
scroll to position [176, 0]
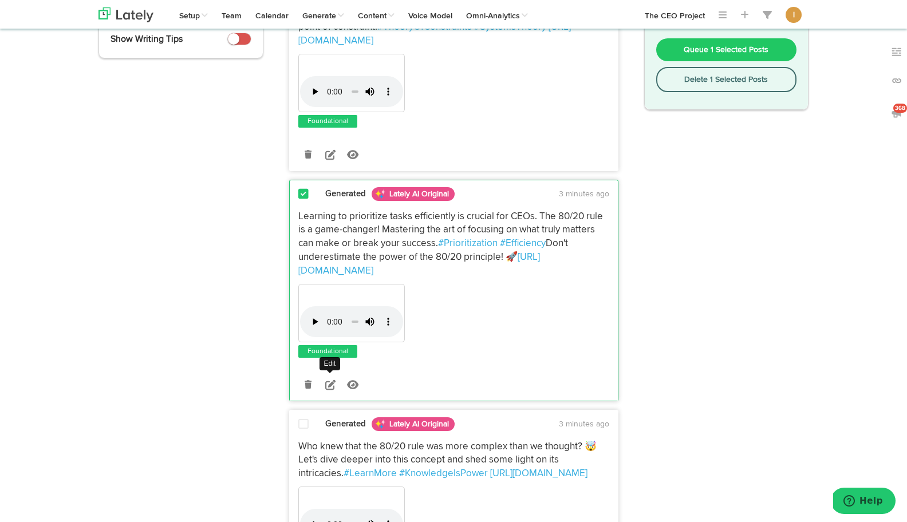
click at [327, 380] on icon at bounding box center [330, 385] width 10 height 10
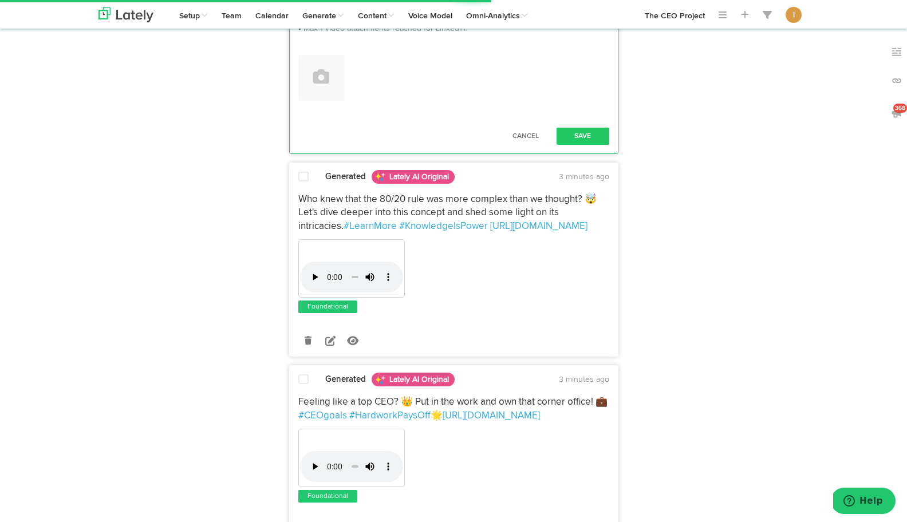
scroll to position [674, 0]
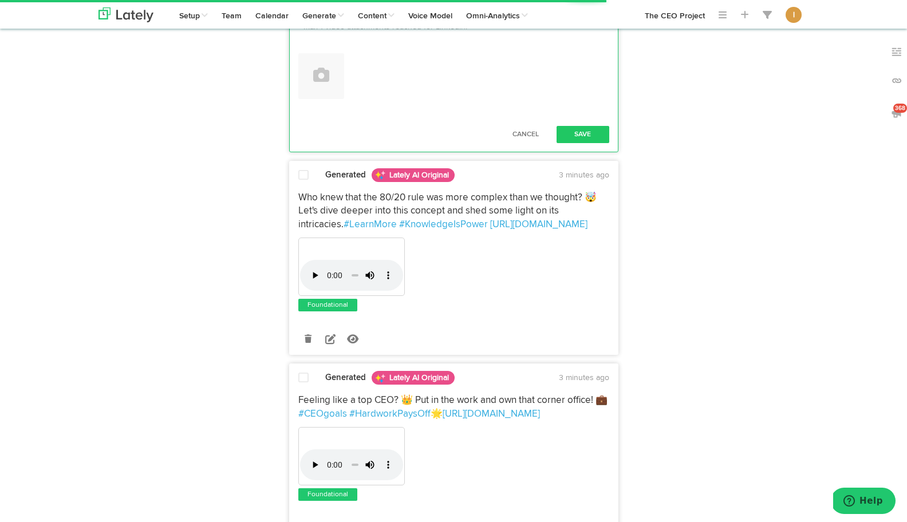
drag, startPoint x: 394, startPoint y: 418, endPoint x: 623, endPoint y: 420, distance: 229.2
click at [623, 420] on div "Generated Lately AI Original 3 minutes ago Just finished a deep dive into theor…" at bounding box center [454, 409] width 347 height 1914
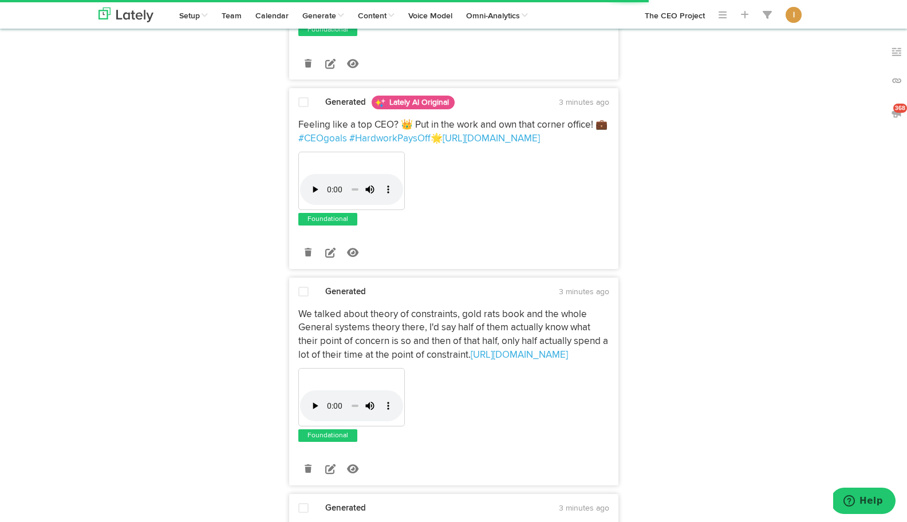
scroll to position [952, 0]
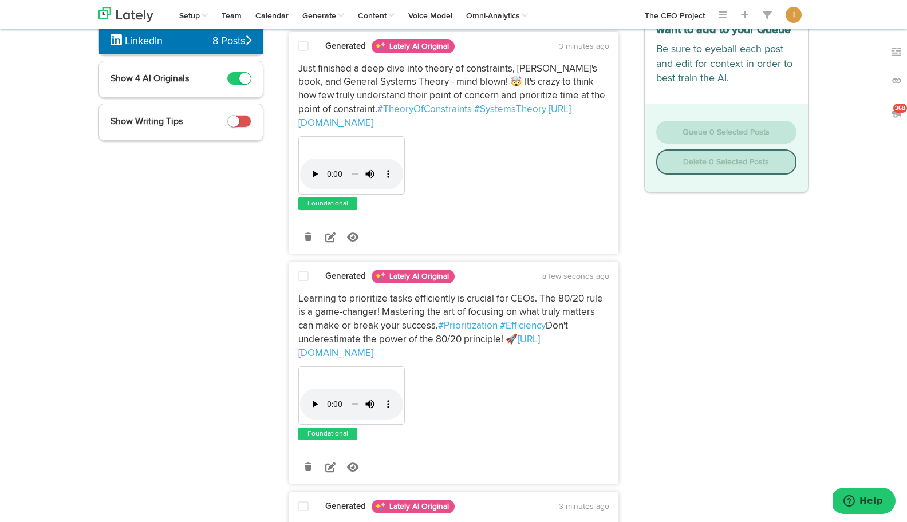
scroll to position [97, 0]
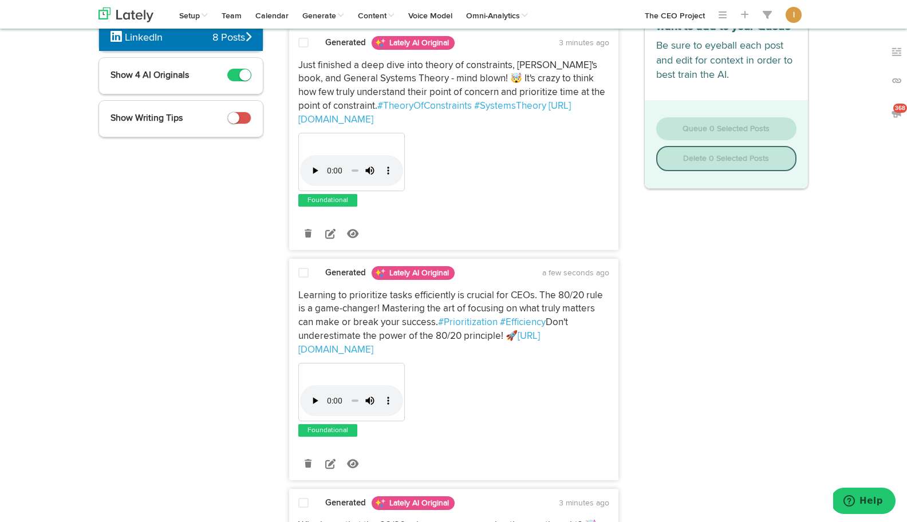
click at [304, 268] on span at bounding box center [303, 273] width 10 height 11
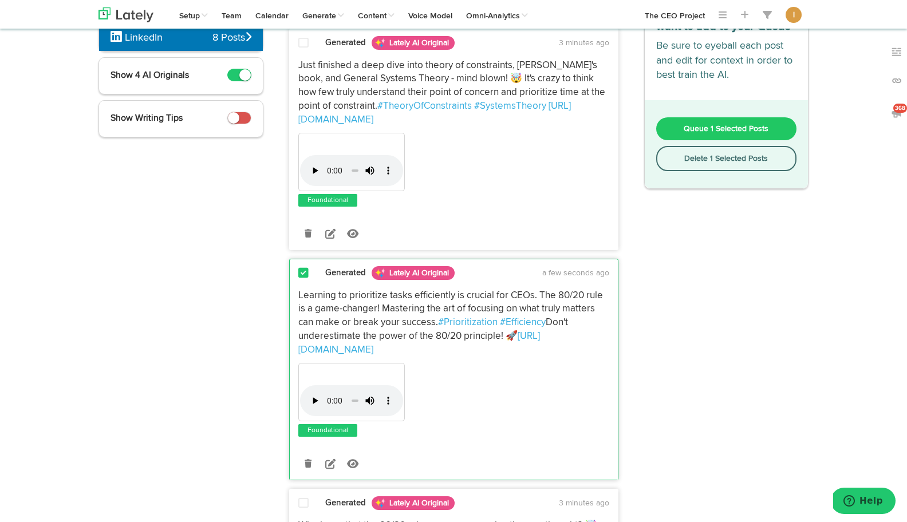
click at [740, 126] on span "Queue 1 Selected Posts" at bounding box center [726, 129] width 85 height 8
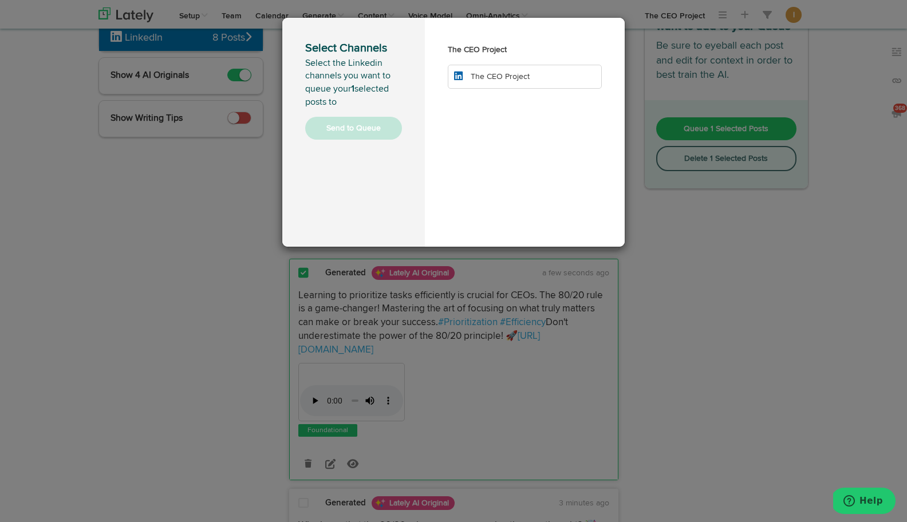
click at [507, 79] on span "The CEO Project" at bounding box center [500, 77] width 59 height 8
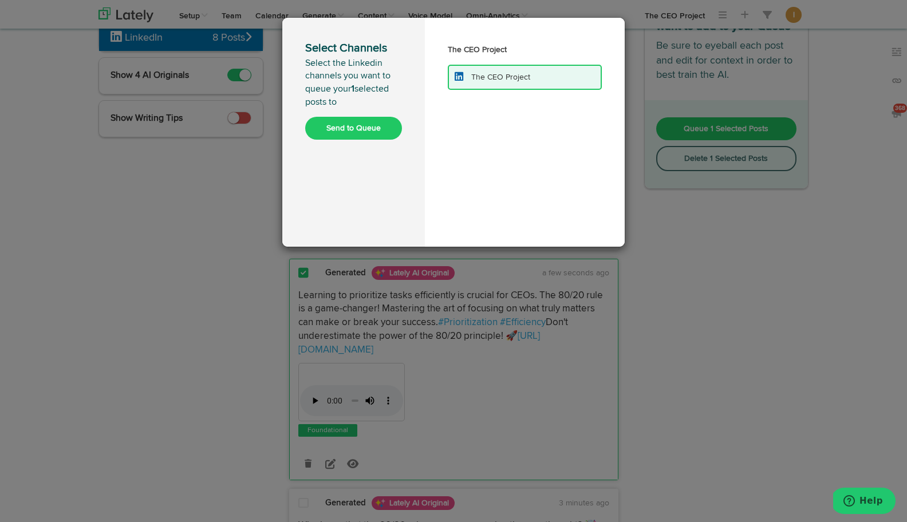
click at [358, 133] on button "Send to Queue" at bounding box center [353, 128] width 97 height 23
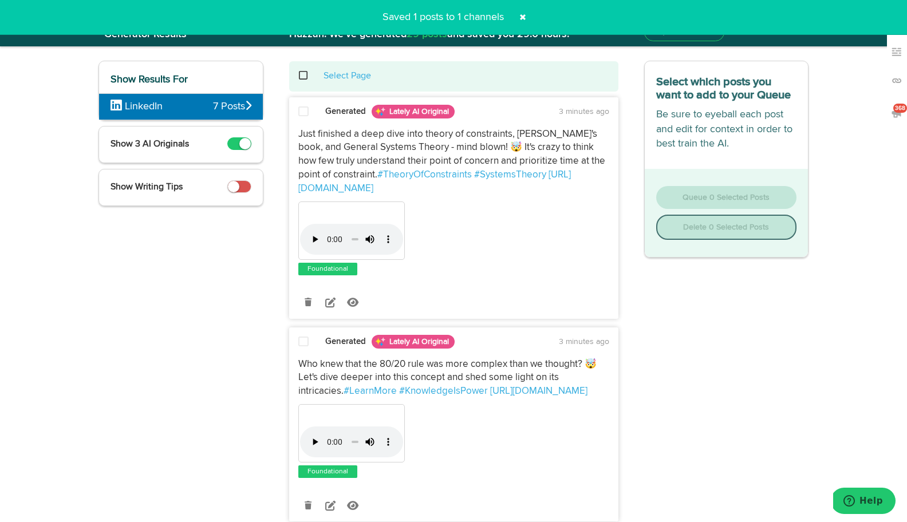
scroll to position [23, 0]
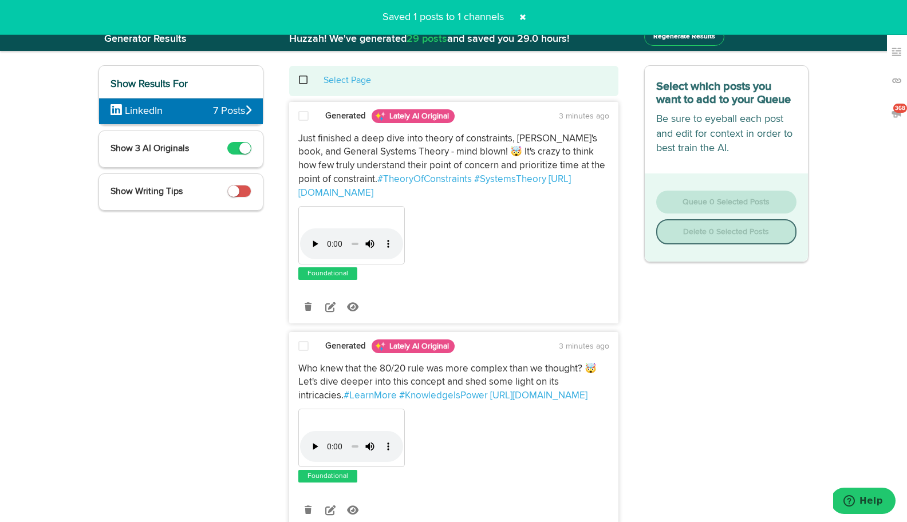
click at [304, 80] on span at bounding box center [309, 80] width 23 height 1
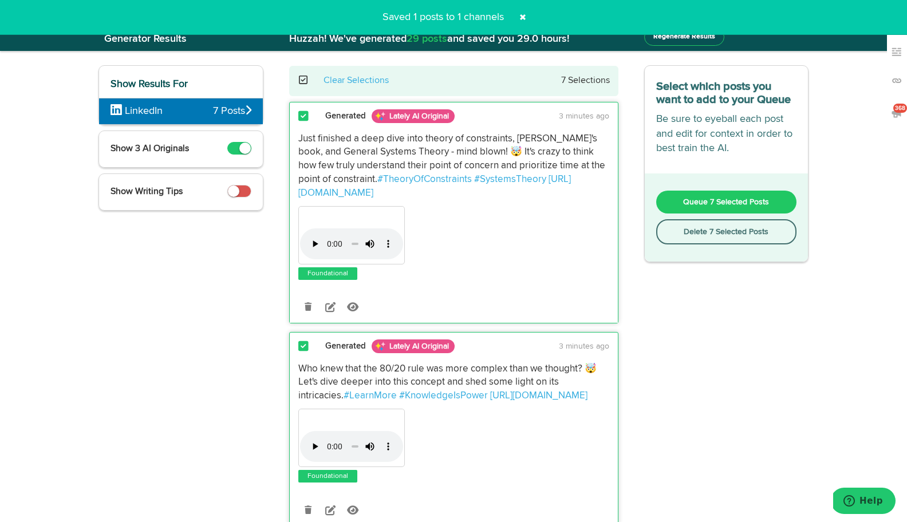
click at [692, 238] on button "Delete 7 Selected Posts" at bounding box center [727, 231] width 141 height 25
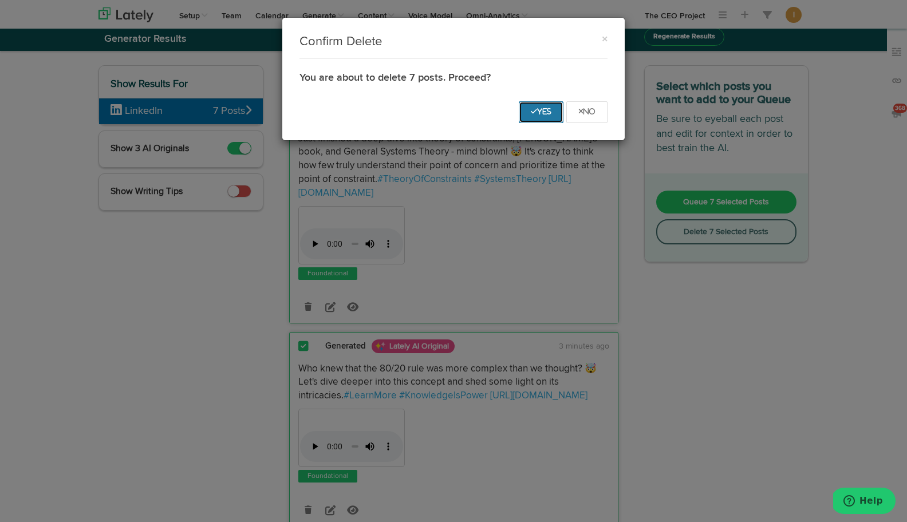
click at [543, 111] on icon "Yes" at bounding box center [541, 111] width 21 height 7
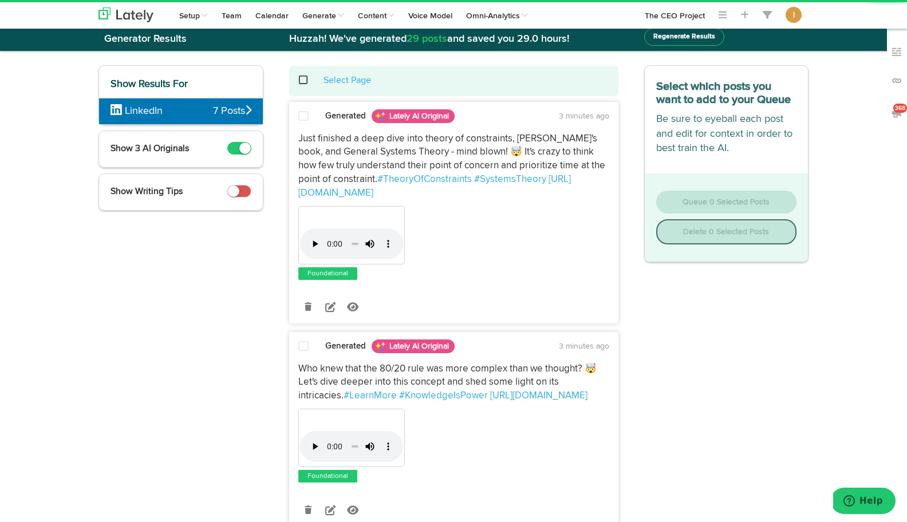
scroll to position [0, 0]
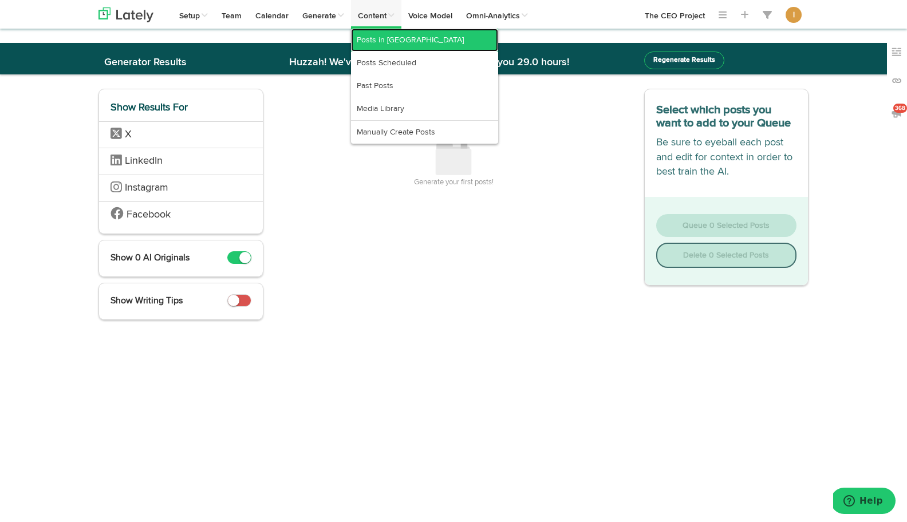
click at [379, 41] on link "Posts in [GEOGRAPHIC_DATA]" at bounding box center [424, 40] width 147 height 23
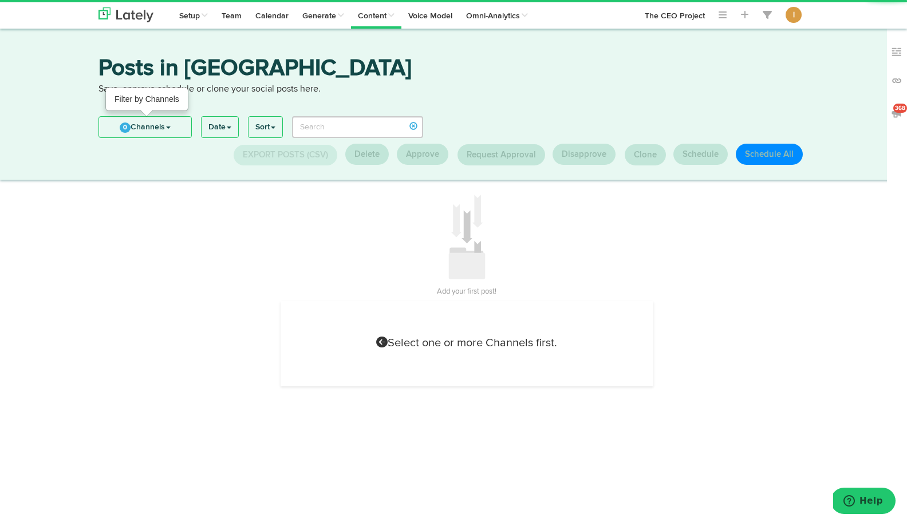
click at [172, 125] on link "0 Channels" at bounding box center [145, 127] width 92 height 21
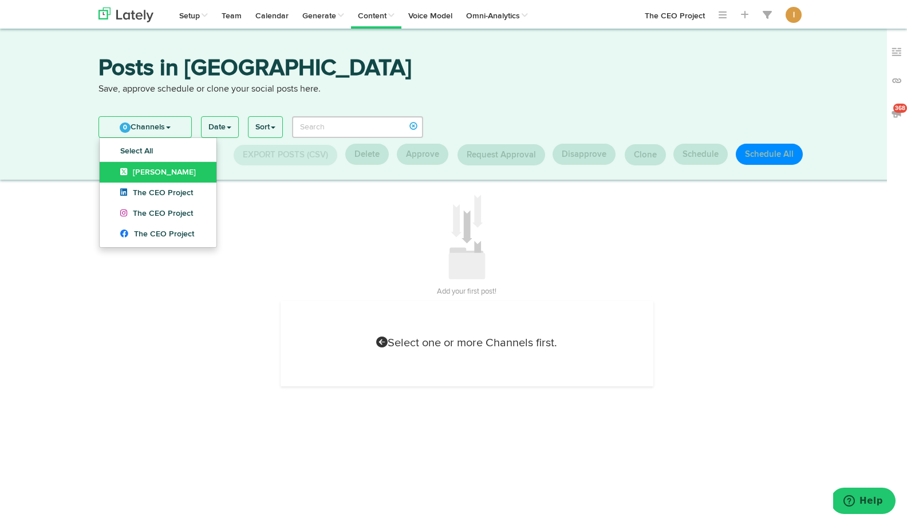
click at [123, 175] on icon at bounding box center [126, 172] width 13 height 8
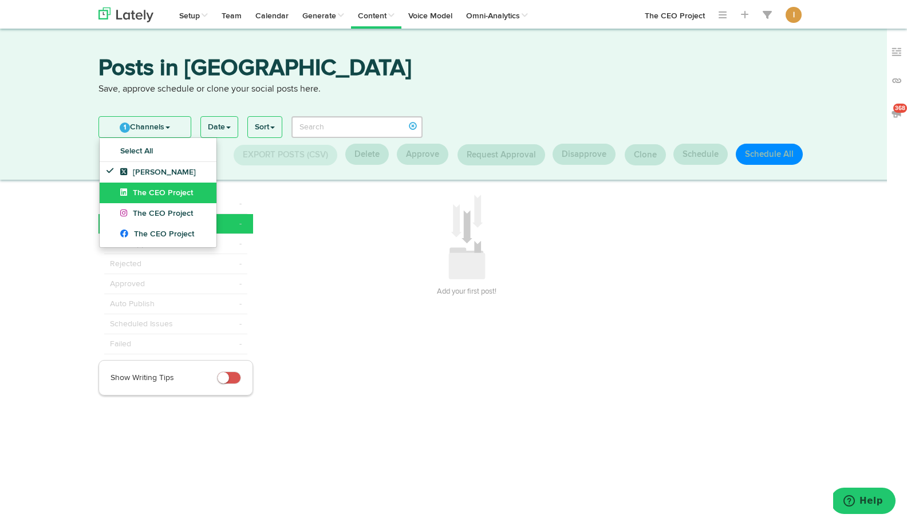
click at [123, 196] on icon at bounding box center [126, 192] width 13 height 8
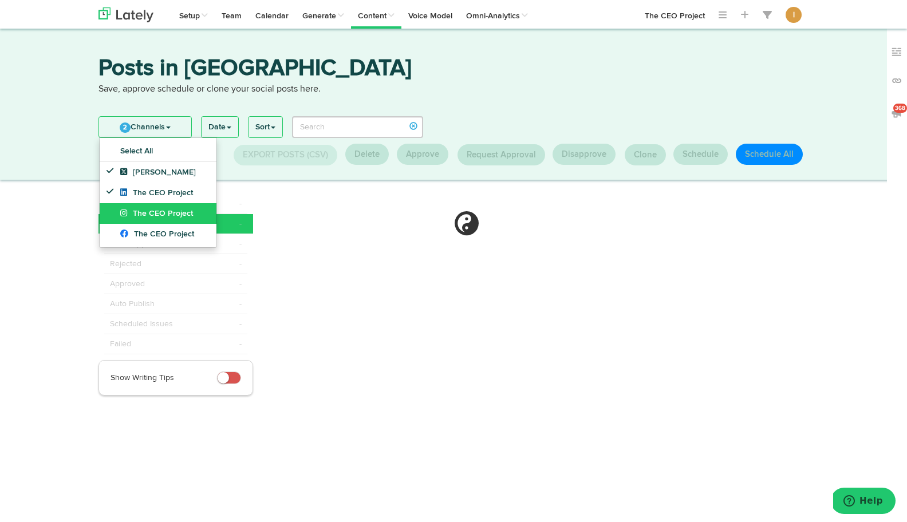
click at [123, 218] on link "The CEO Project" at bounding box center [158, 213] width 117 height 21
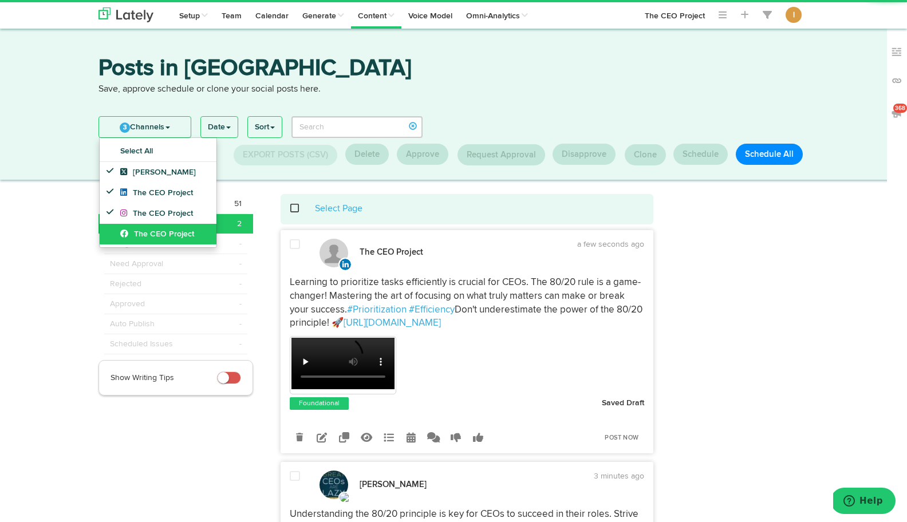
click at [123, 233] on icon at bounding box center [127, 234] width 14 height 8
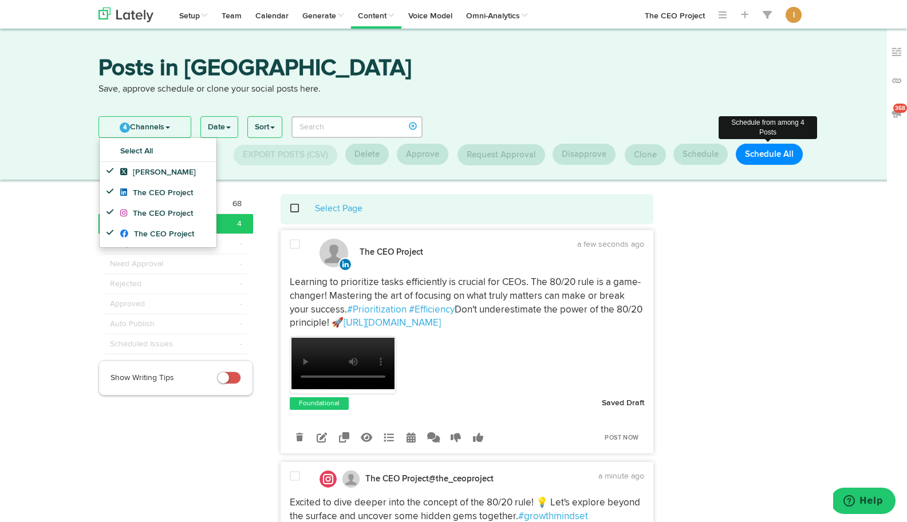
click at [773, 152] on button "Schedule All" at bounding box center [769, 154] width 67 height 21
select select "11"
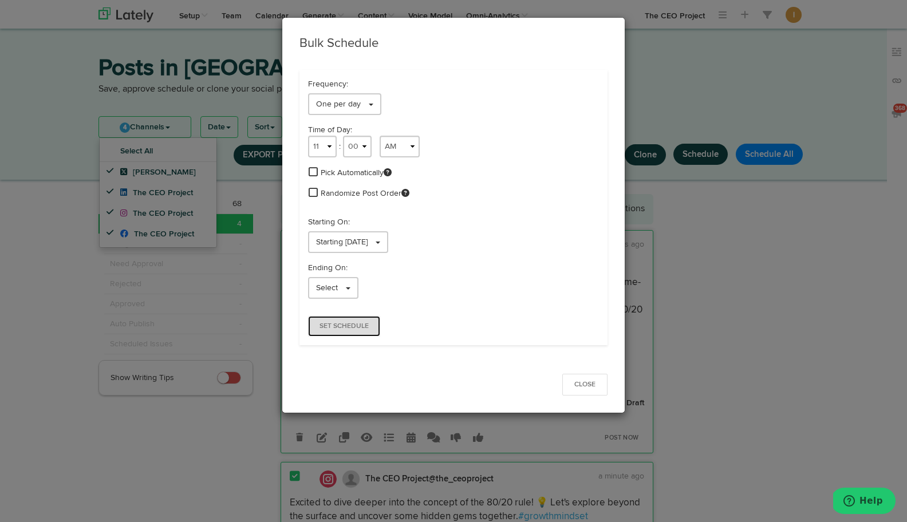
click at [333, 330] on span "Set Schedule" at bounding box center [344, 326] width 49 height 7
